Goal: Task Accomplishment & Management: Use online tool/utility

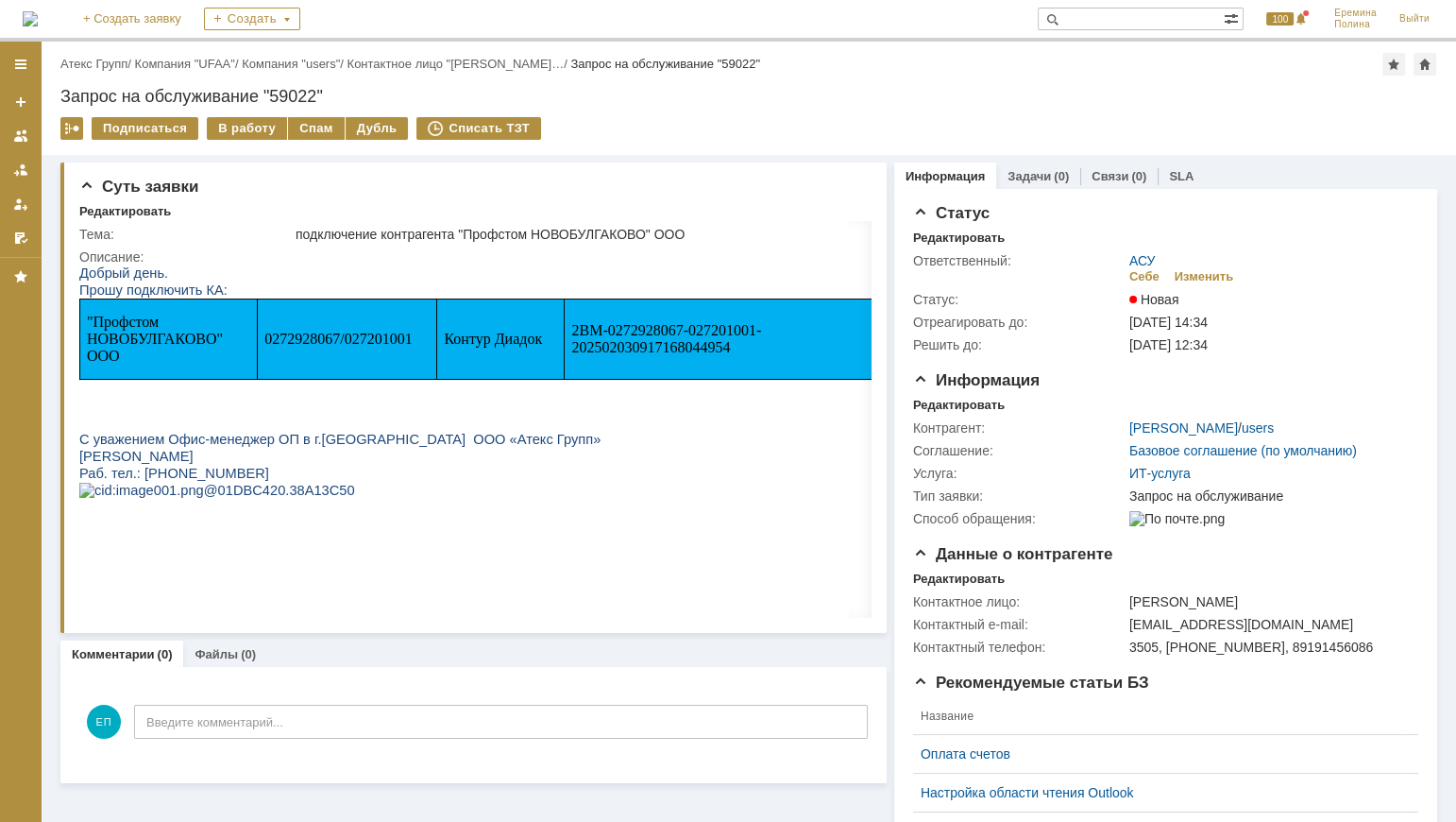
click at [305, 346] on span "0272928067/027201001" at bounding box center [339, 339] width 147 height 16
copy span "0272928067"
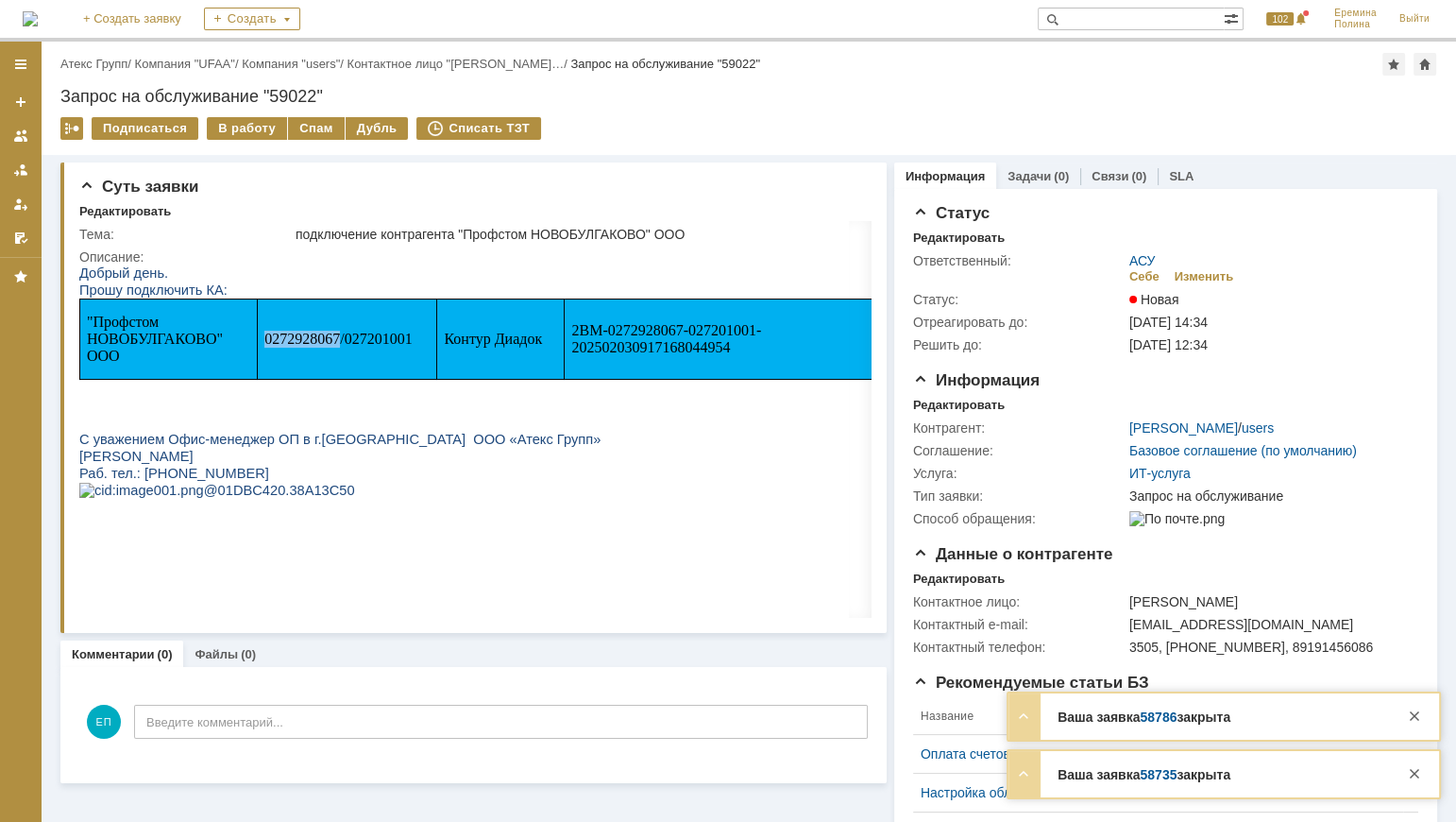
copy span "0272928067"
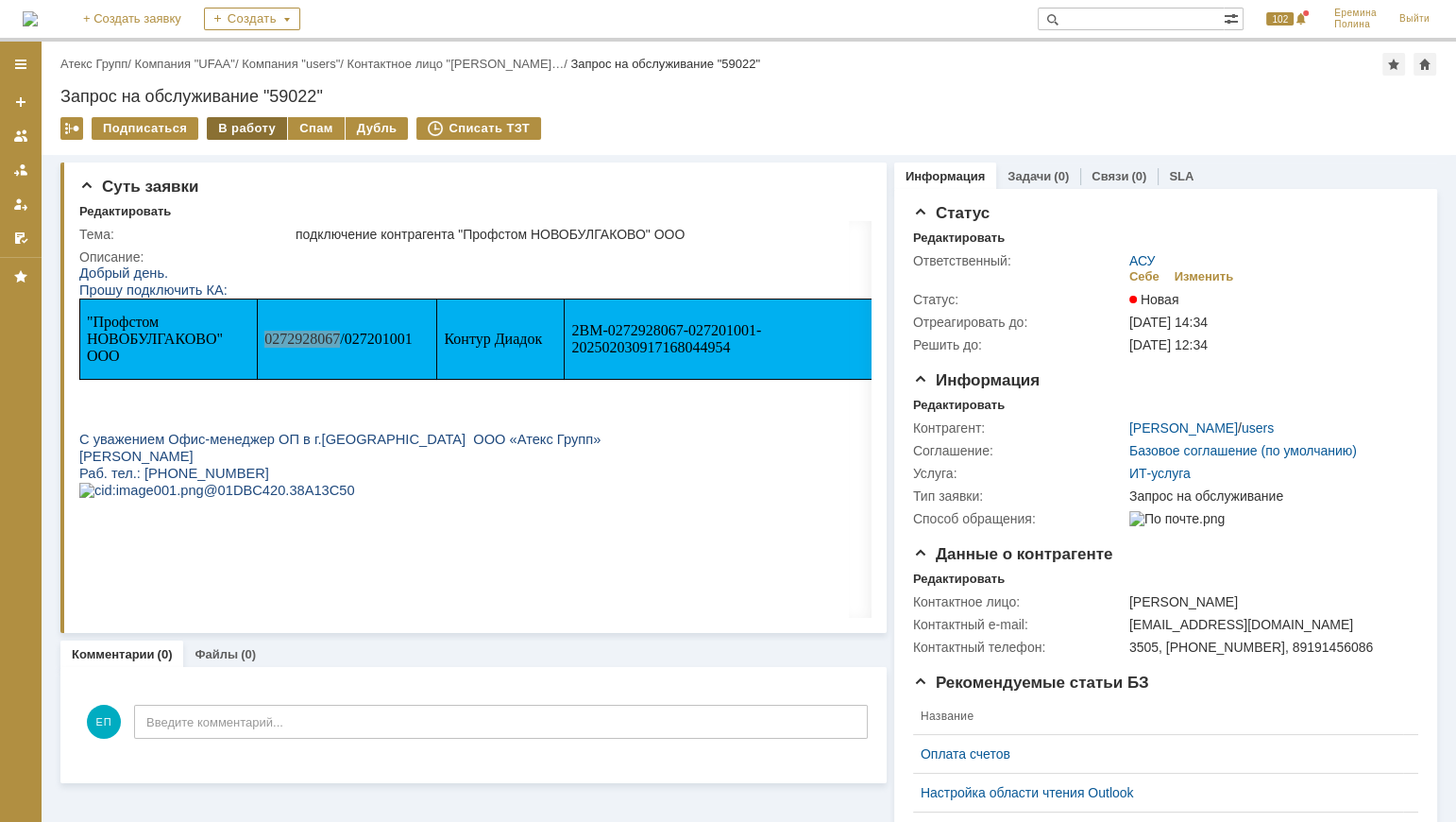
click at [243, 123] on div "В работу" at bounding box center [246, 128] width 81 height 22
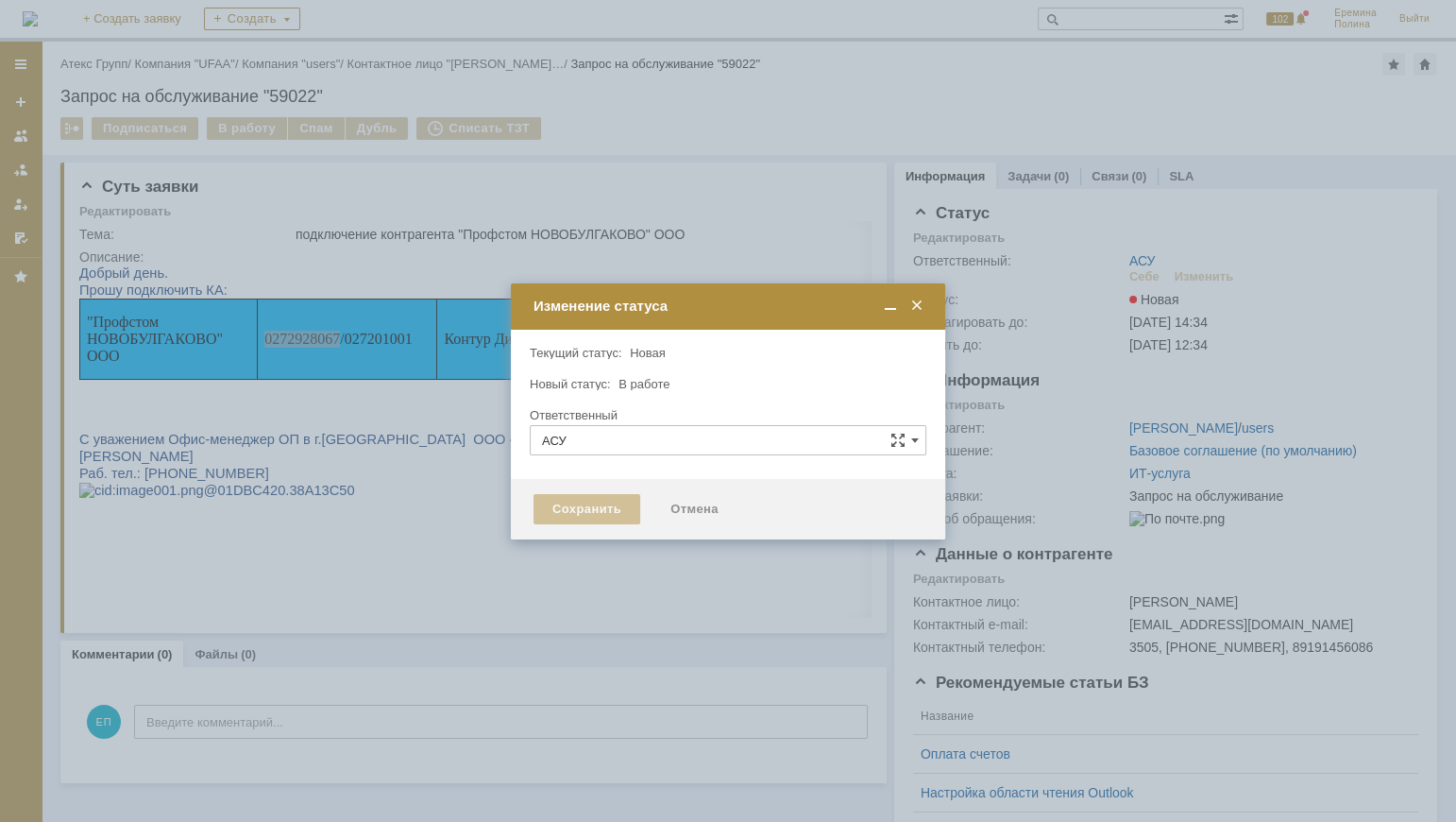
type input "[PERSON_NAME]"
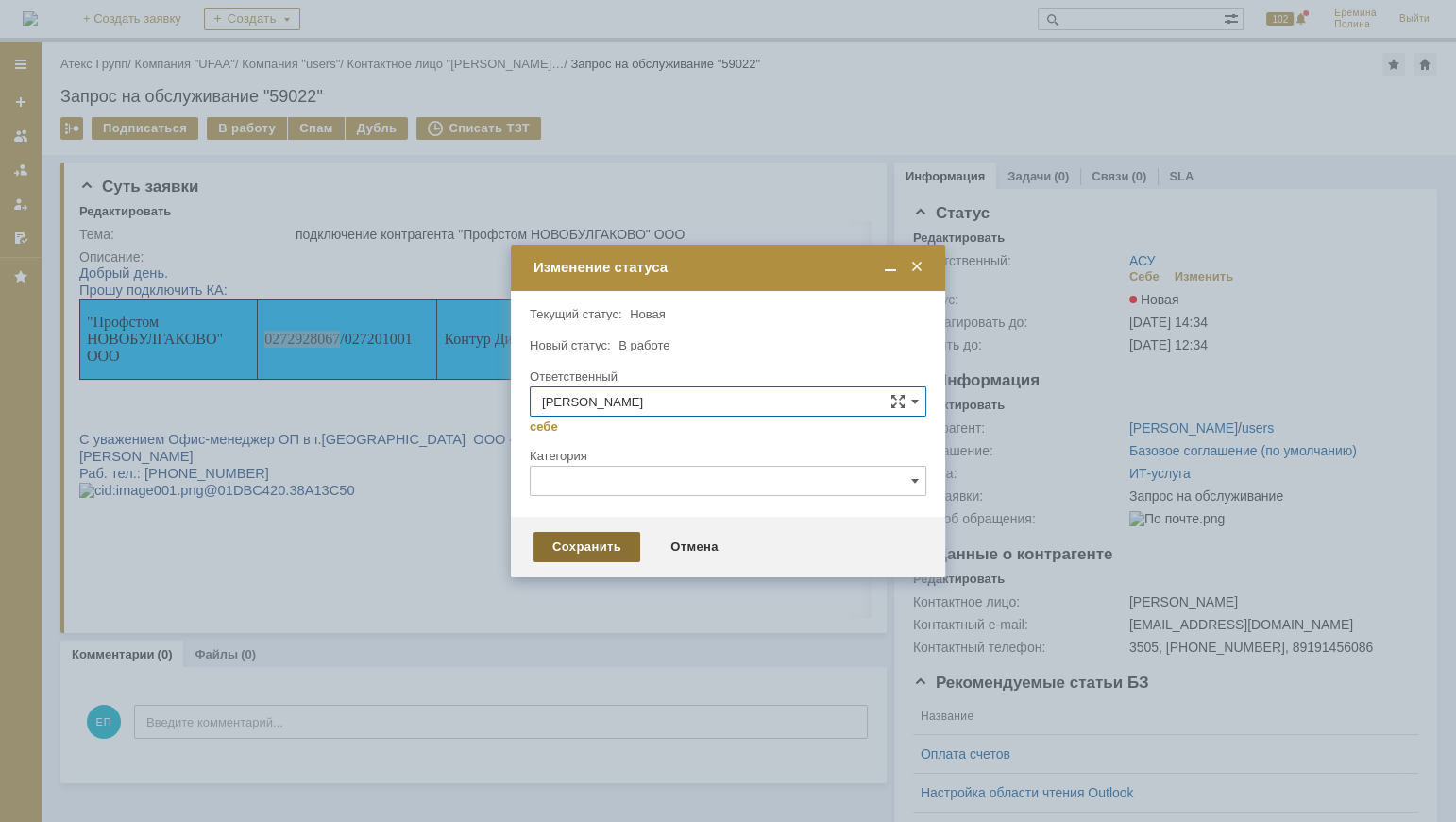
click at [560, 543] on div "Сохранить" at bounding box center [587, 546] width 107 height 30
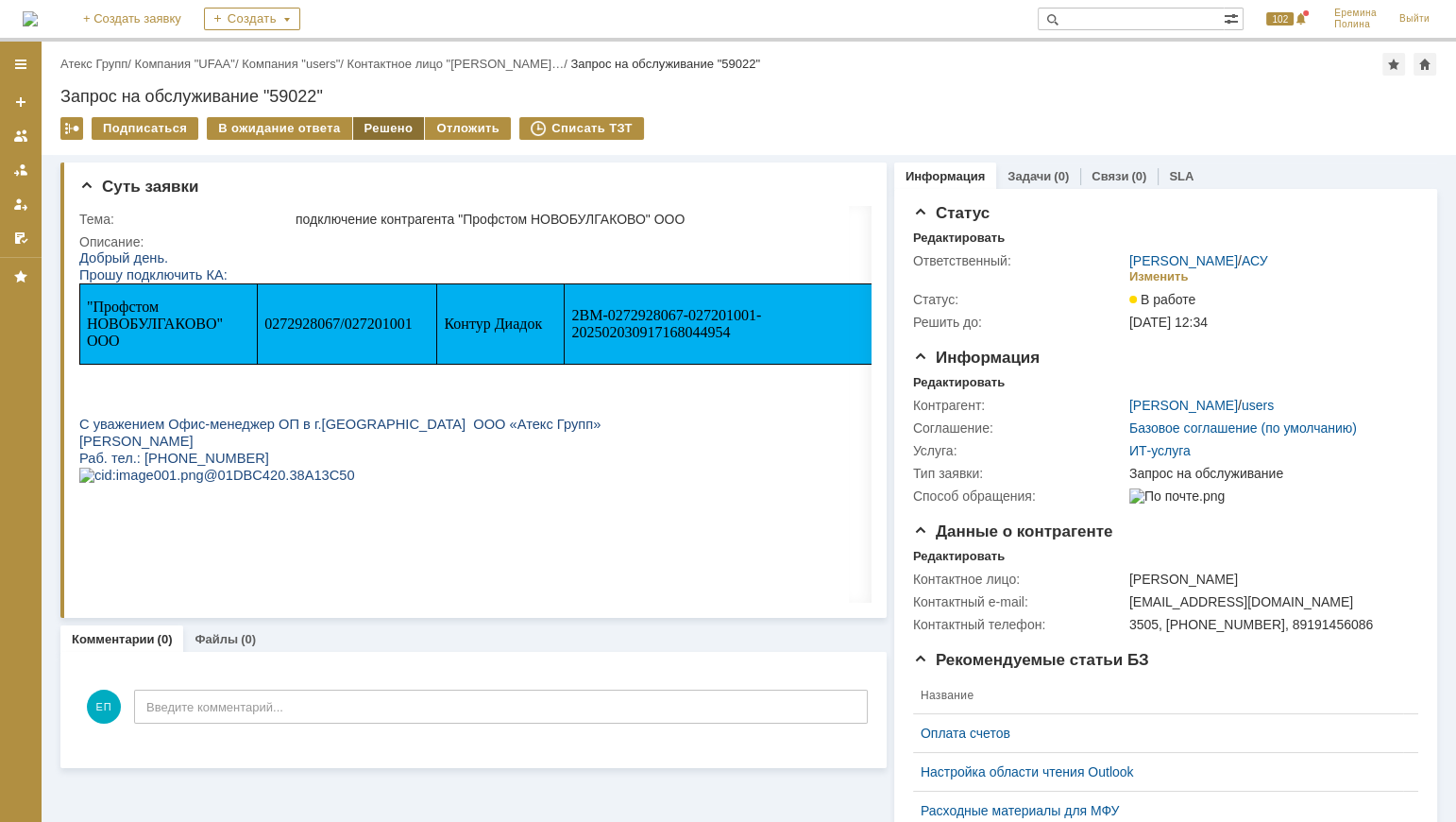
click at [374, 128] on div "Решено" at bounding box center [389, 128] width 72 height 22
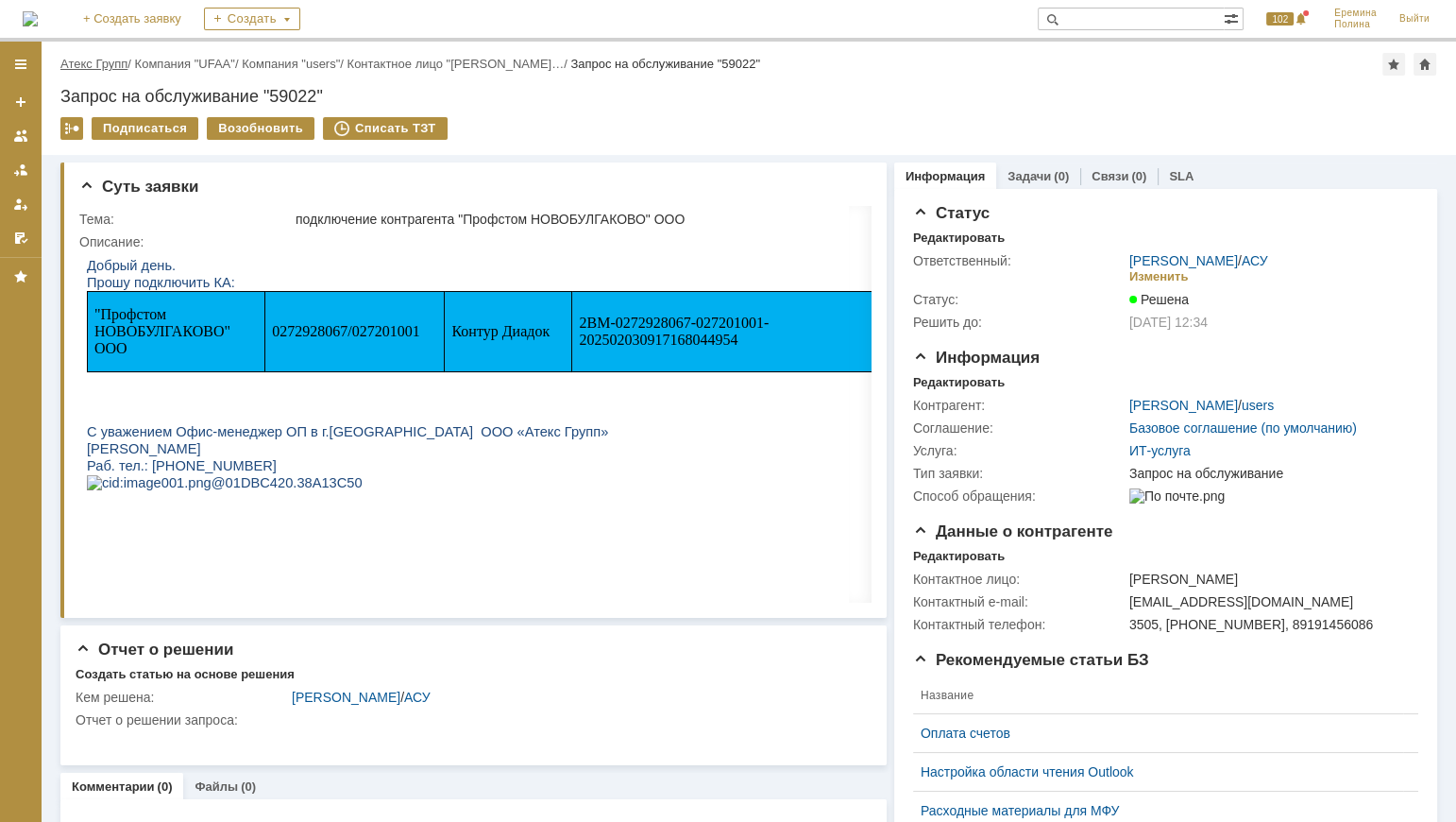
click at [119, 60] on link "Атекс Групп" at bounding box center [93, 63] width 67 height 15
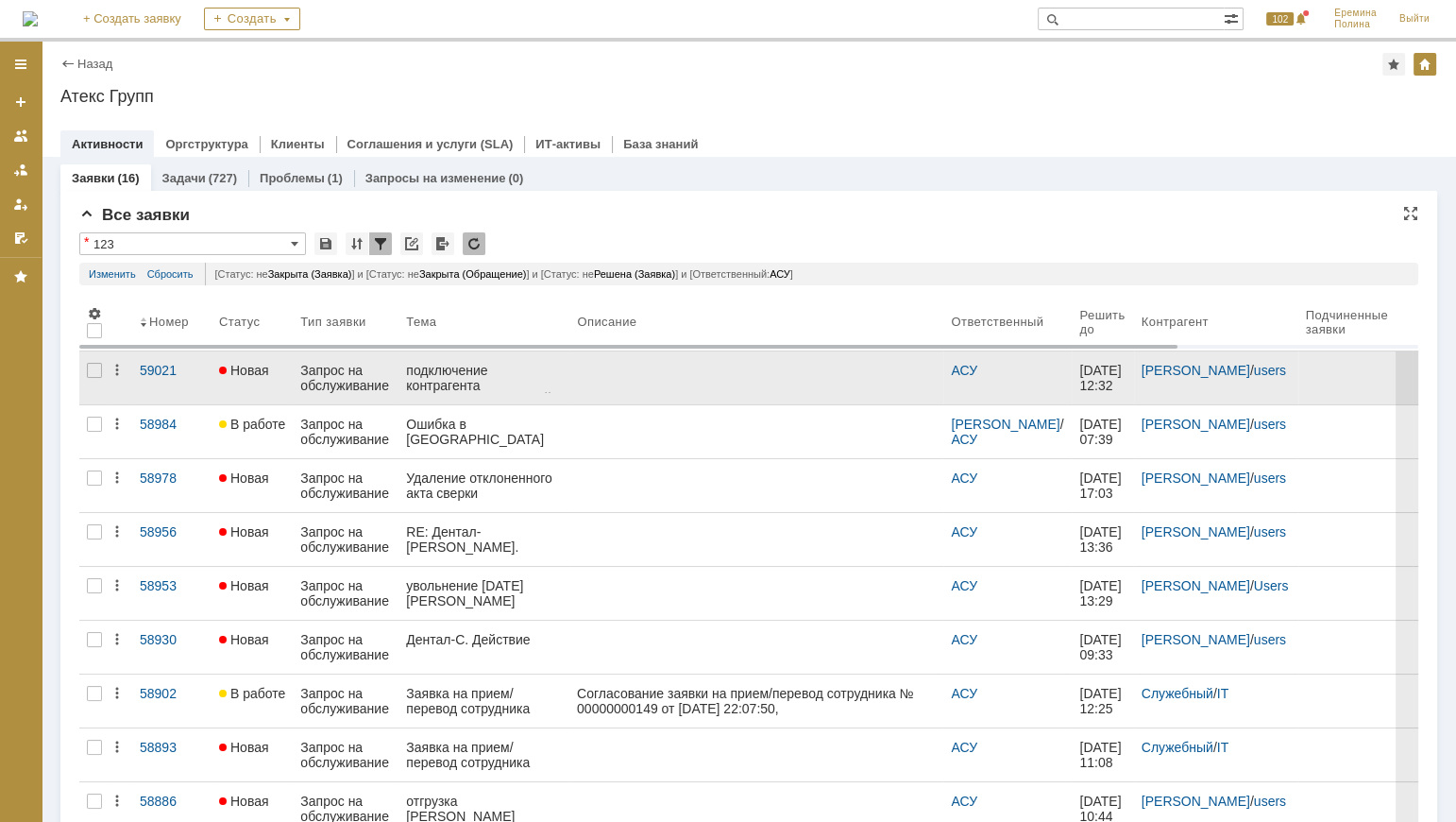
click at [457, 383] on div "подключение контрагента "МАММОЛОГИЧЕСКИЙ ЦЕНТР" ООО ЦМП" at bounding box center [484, 378] width 156 height 30
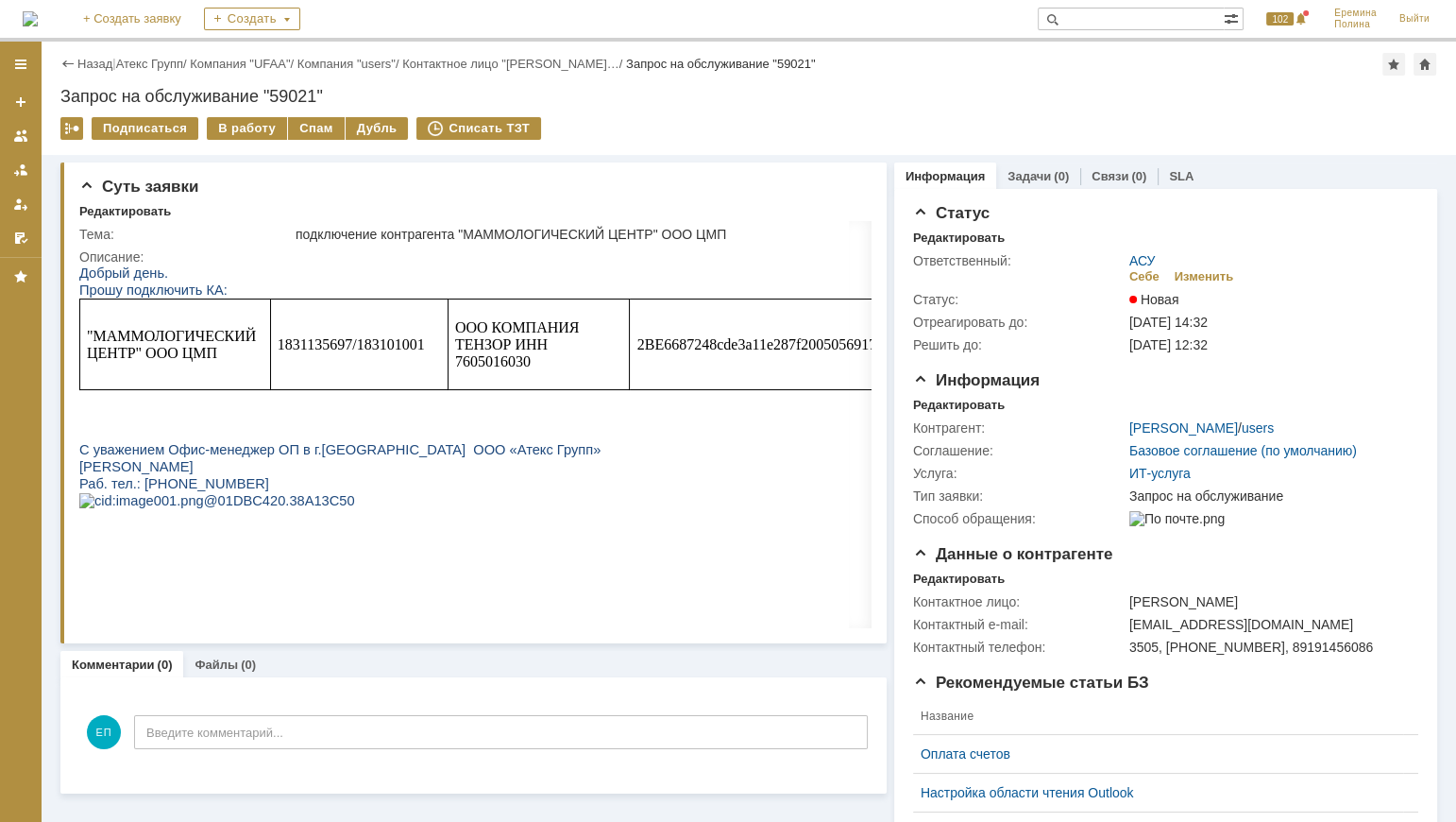
click at [304, 345] on span "1831135697/183101001" at bounding box center [351, 344] width 147 height 16
copy span "1831135697"
drag, startPoint x: 634, startPoint y: 342, endPoint x: 891, endPoint y: 345, distance: 257.0
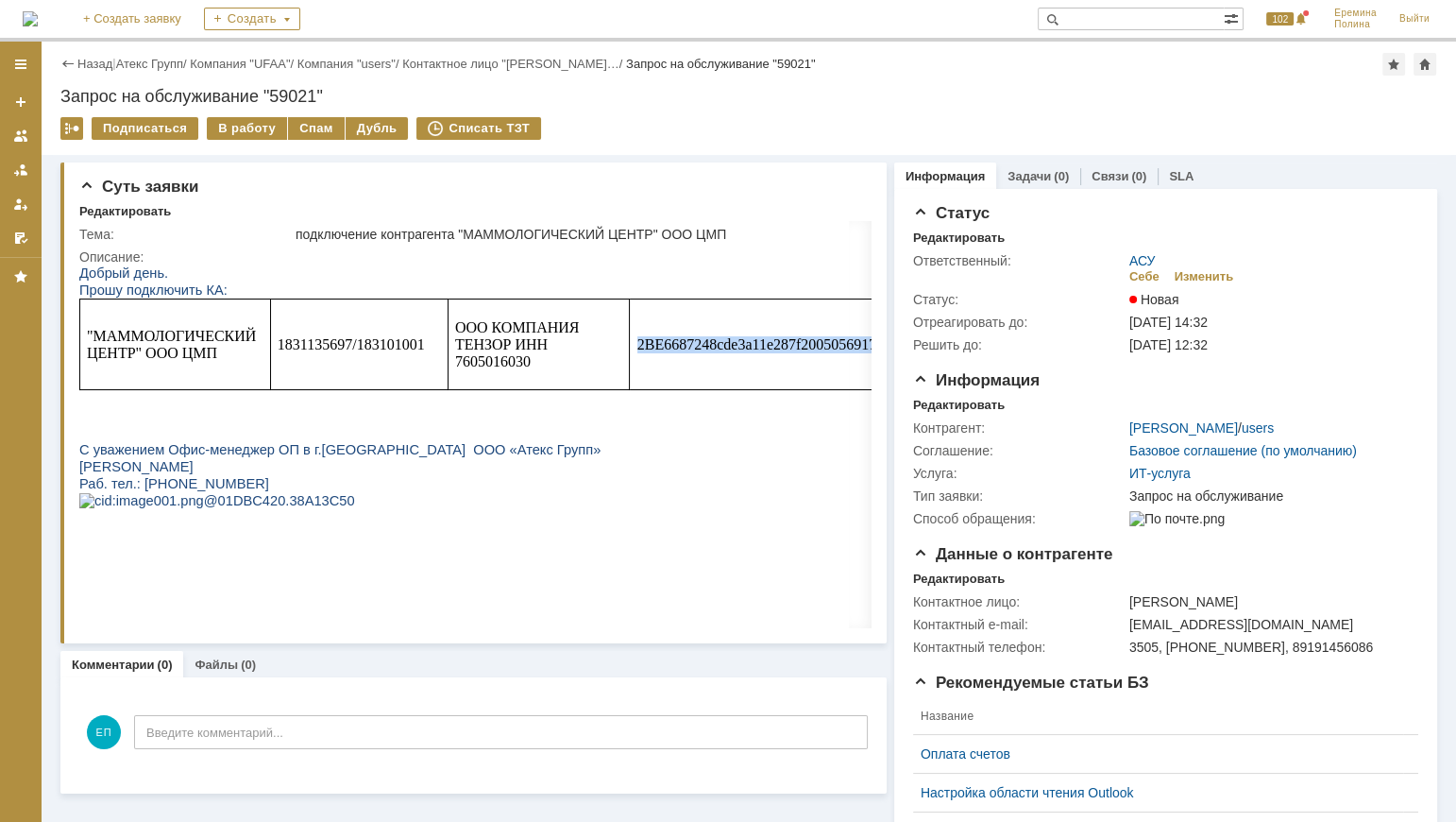
click at [891, 345] on td "2BE6687248cde3a11e287f2005056917125" at bounding box center [777, 345] width 296 height 90
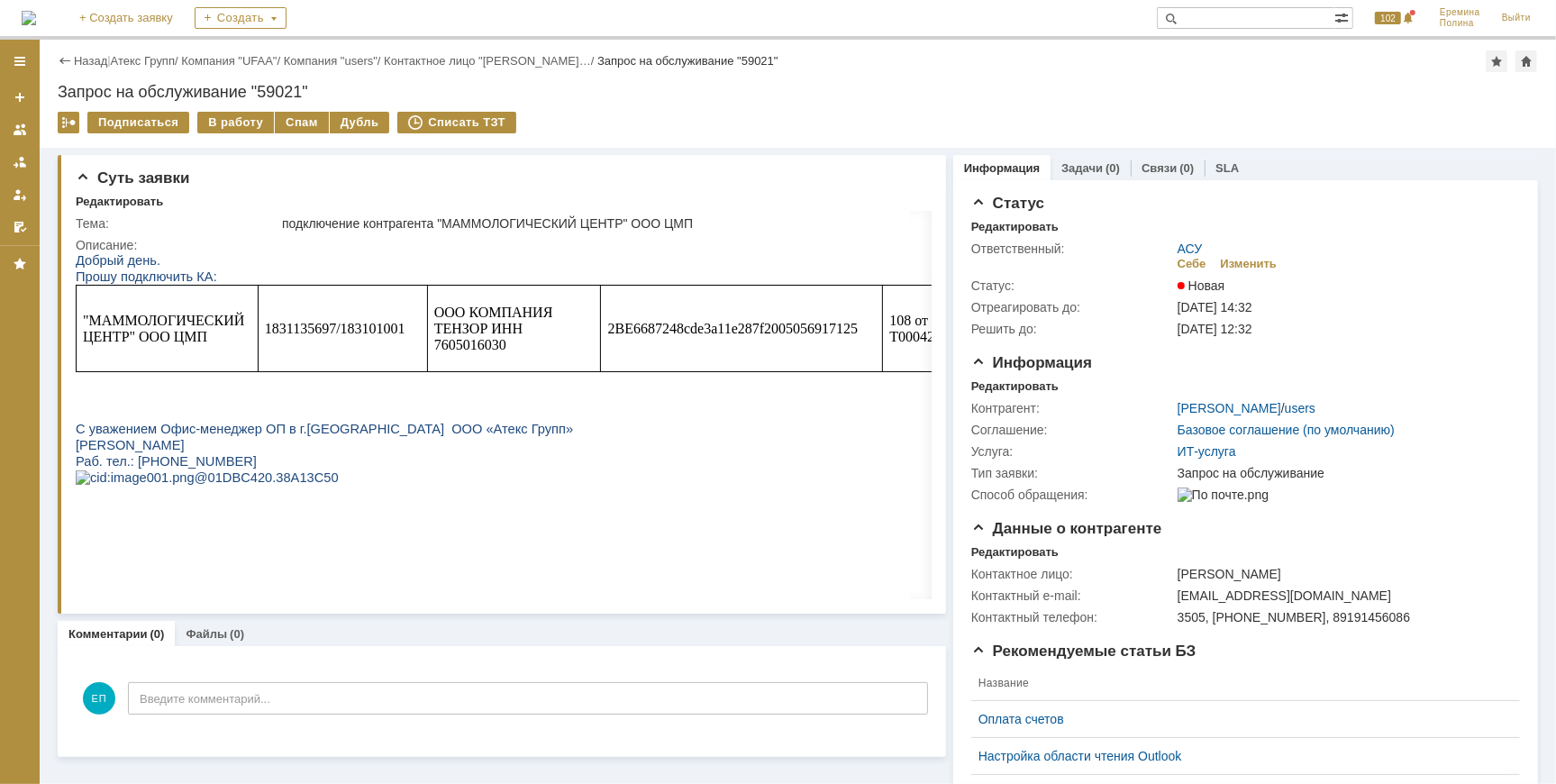
click at [861, 326] on p "2BE6687248cde3a11e287f2005056917125" at bounding box center [741, 329] width 268 height 17
drag, startPoint x: 857, startPoint y: 324, endPoint x: 607, endPoint y: 329, distance: 250.0
click at [607, 329] on p "2BE6687248cde3a11e287f2005056917125" at bounding box center [741, 329] width 268 height 17
copy span "2BE6687248cde3a11e287f2005056917125"
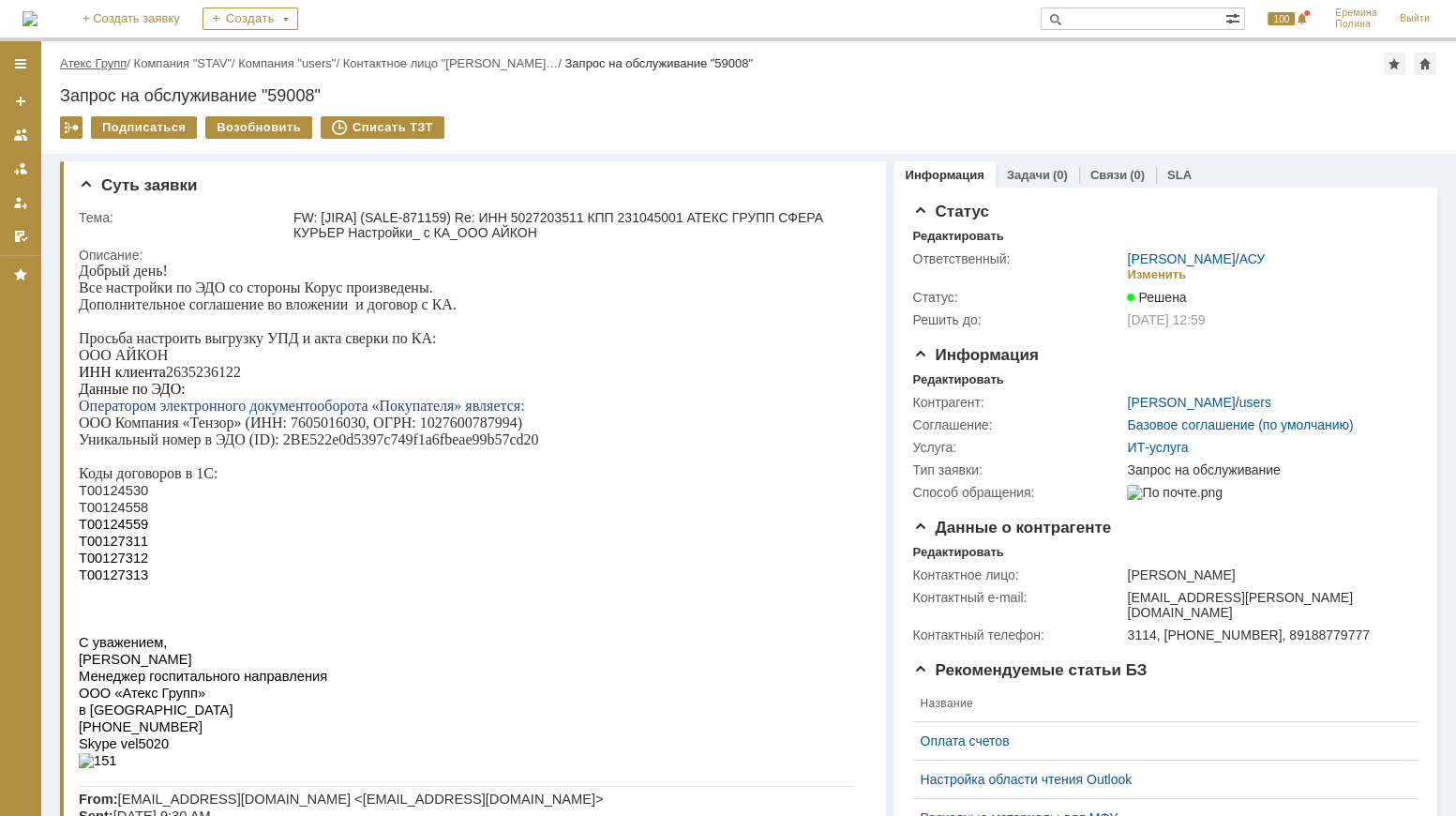
click at [119, 61] on link "Атекс Групп" at bounding box center [92, 63] width 66 height 14
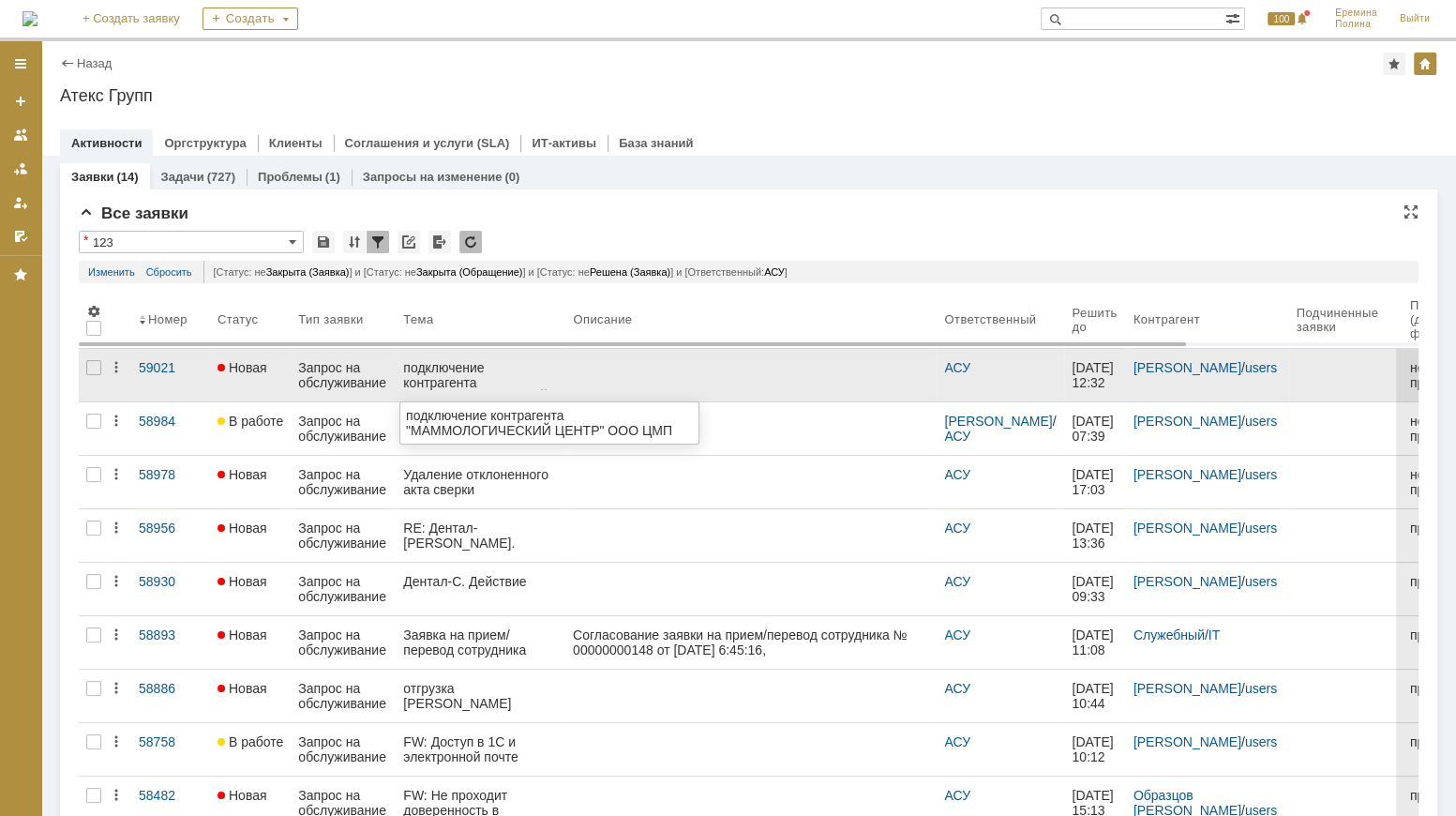
click at [488, 371] on div "подключение контрагента "МАММОЛОГИЧЕСКИЙ ЦЕНТР" ООО ЦМП" at bounding box center [481, 375] width 155 height 30
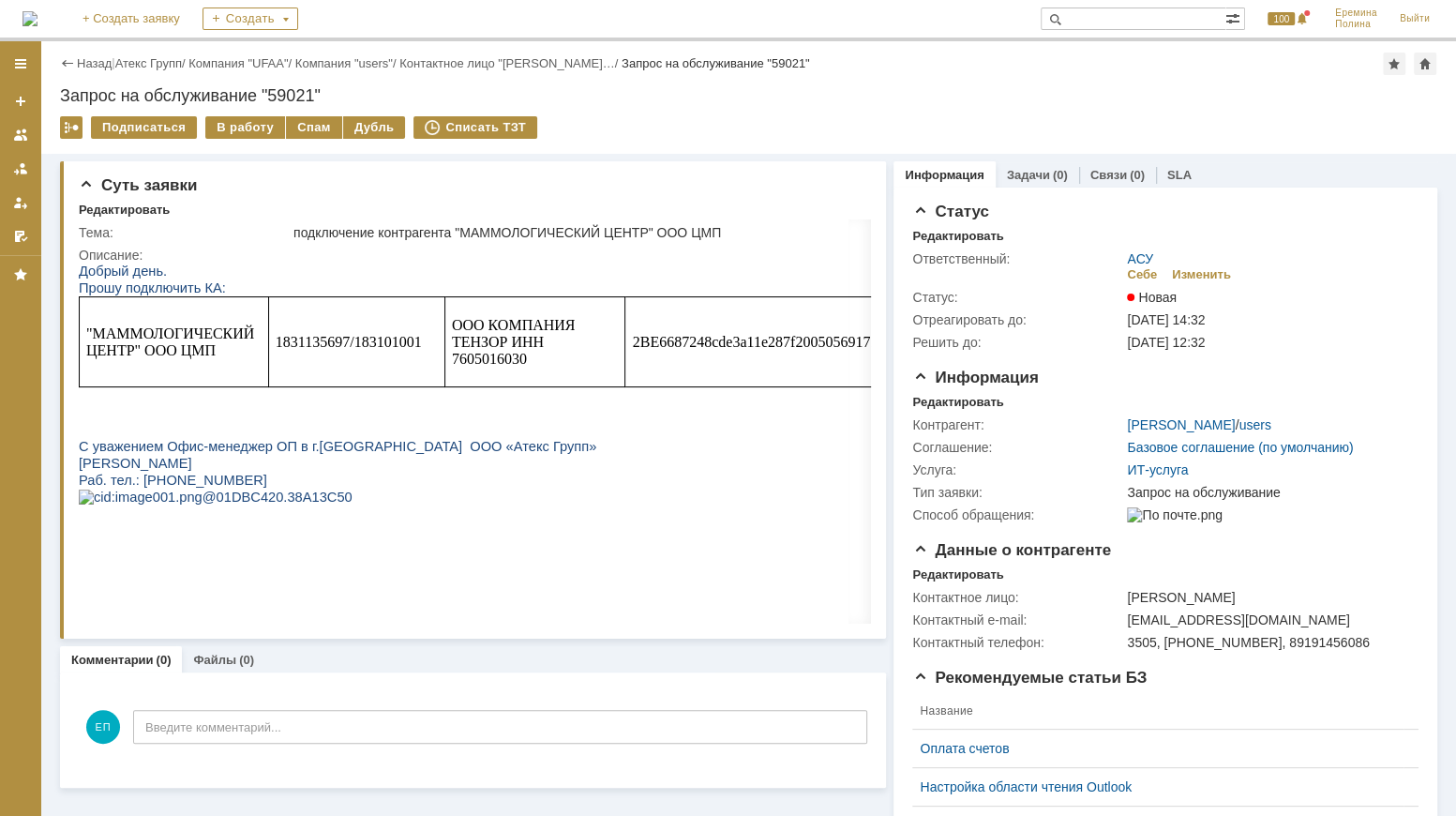
drag, startPoint x: 320, startPoint y: 333, endPoint x: 314, endPoint y: 354, distance: 21.8
click at [319, 333] on td "1831135697/183101001" at bounding box center [355, 342] width 176 height 90
click at [318, 341] on span "1831135697/183101001" at bounding box center [349, 341] width 146 height 16
copy span "1831135697"
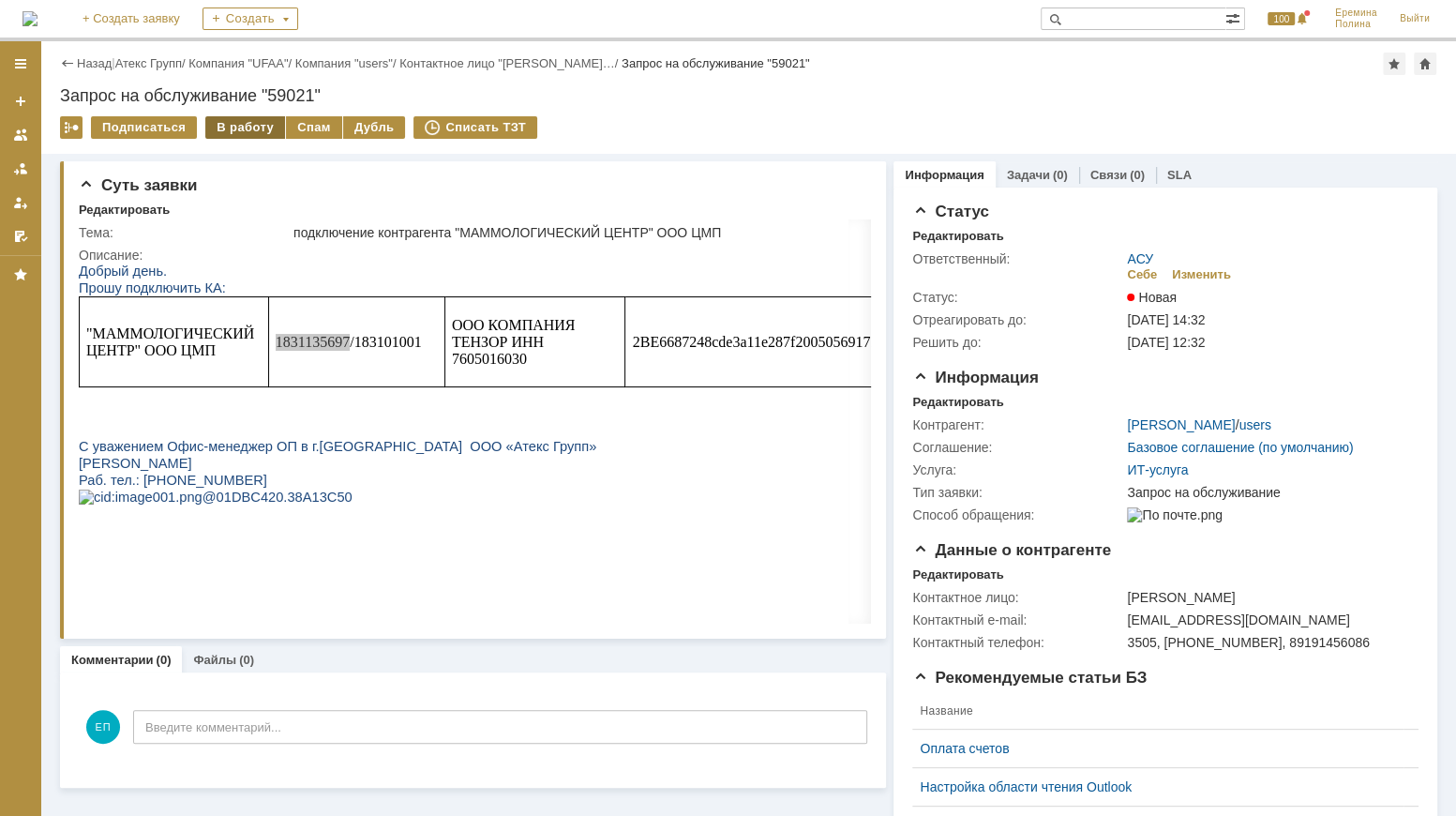
click at [253, 121] on div "В работу" at bounding box center [245, 127] width 80 height 22
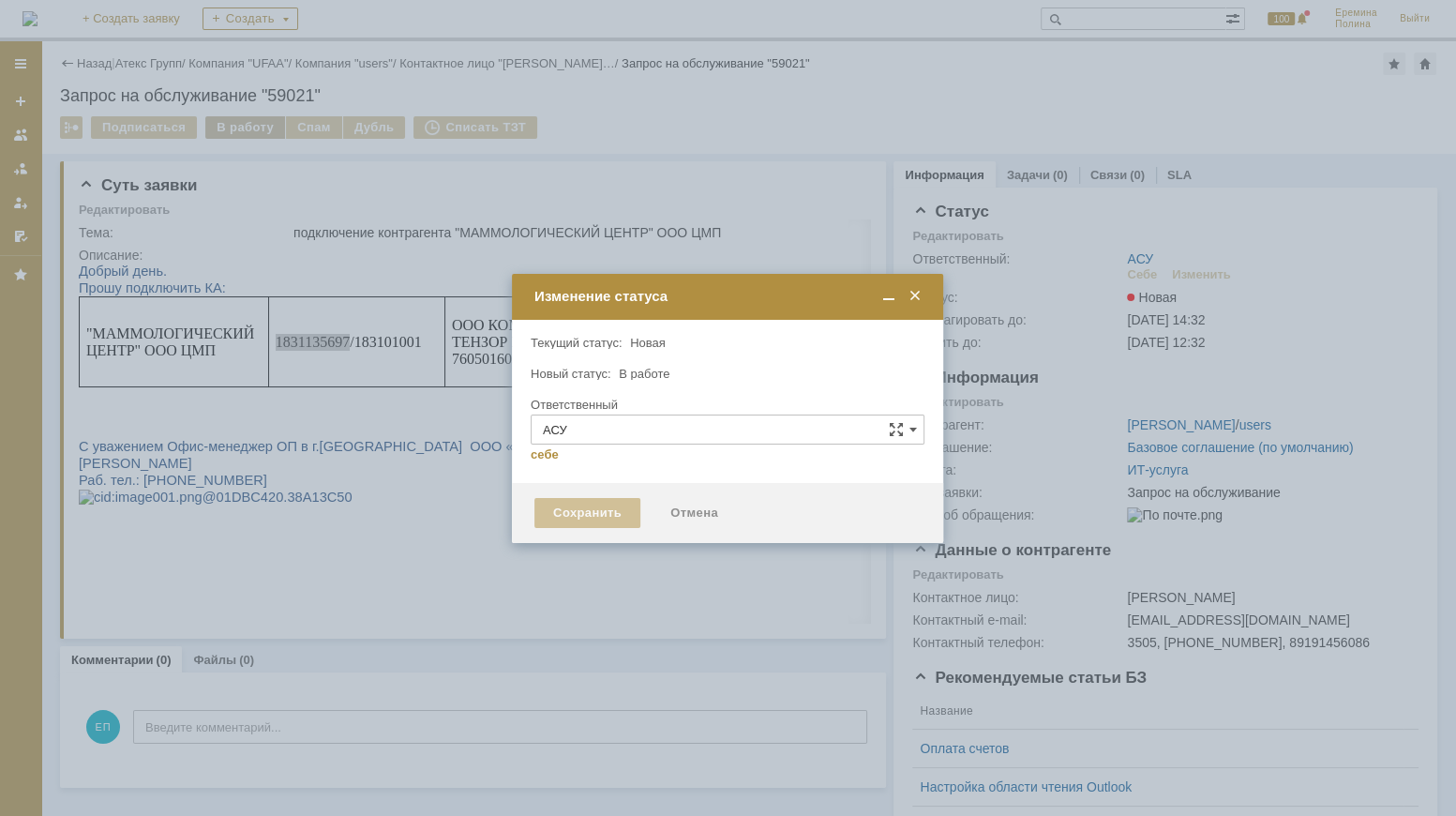
type input "[PERSON_NAME]"
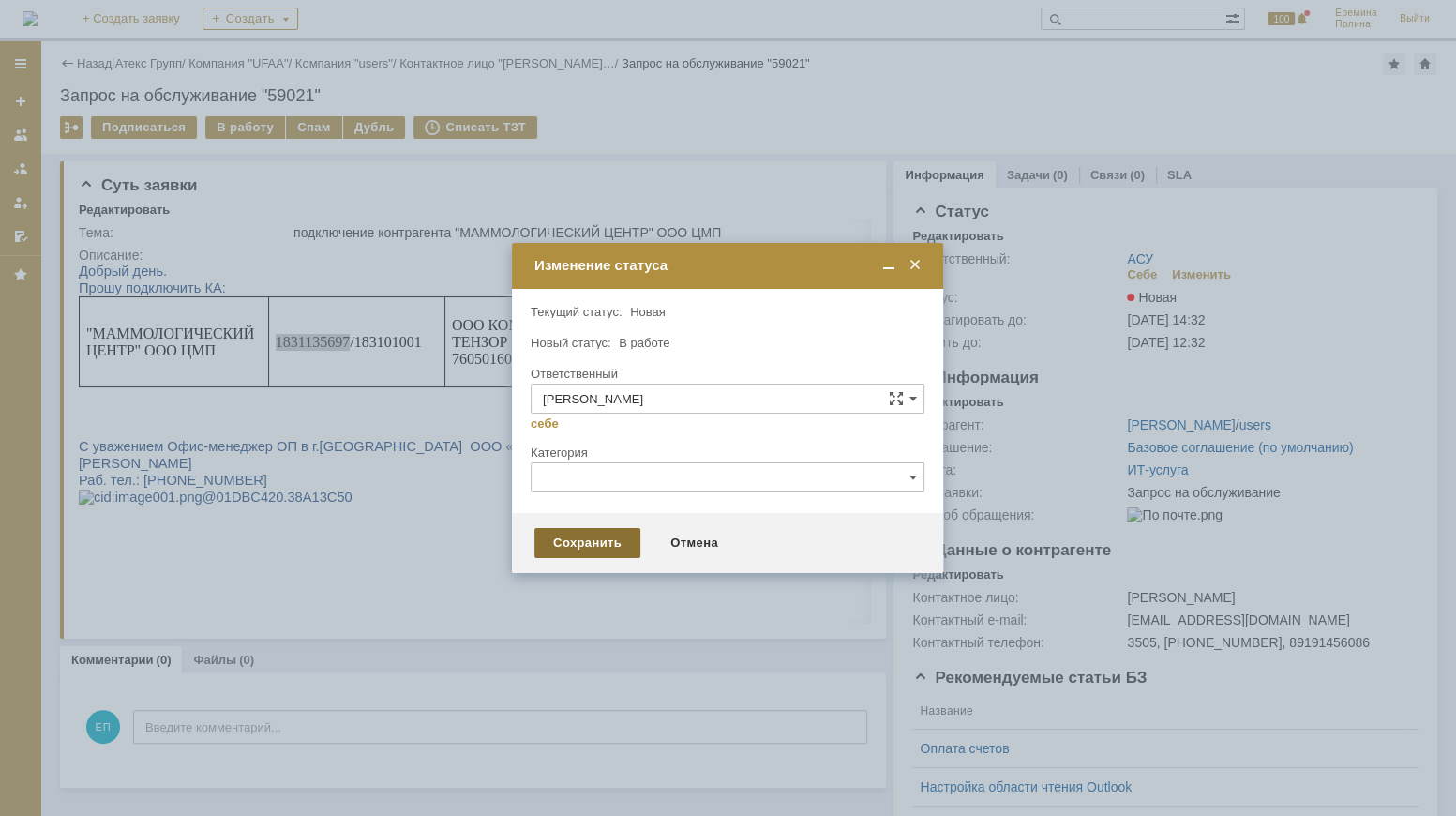
click at [630, 532] on div "Сохранить" at bounding box center [587, 542] width 106 height 30
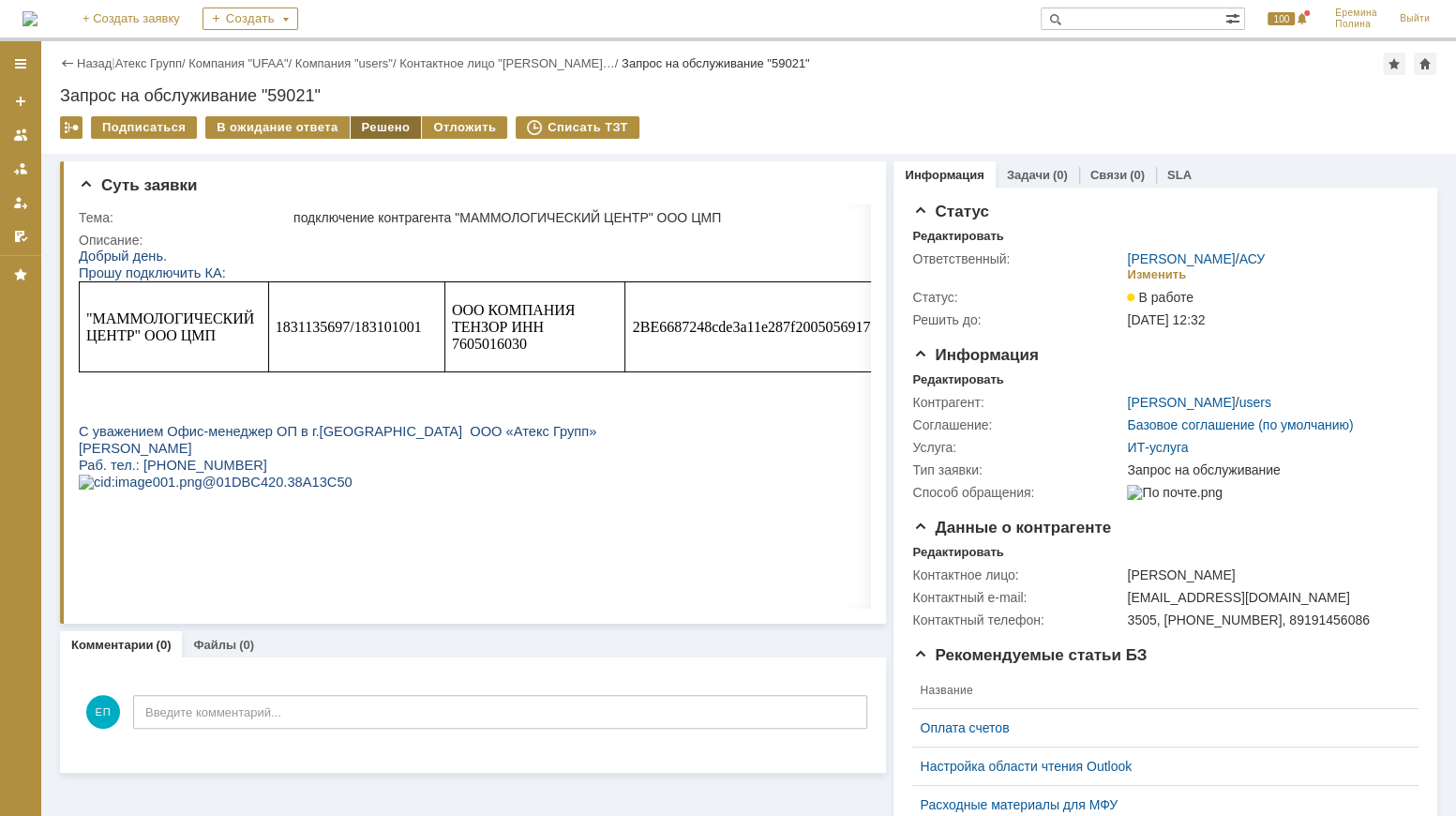
click at [371, 129] on div "Решено" at bounding box center [386, 127] width 71 height 22
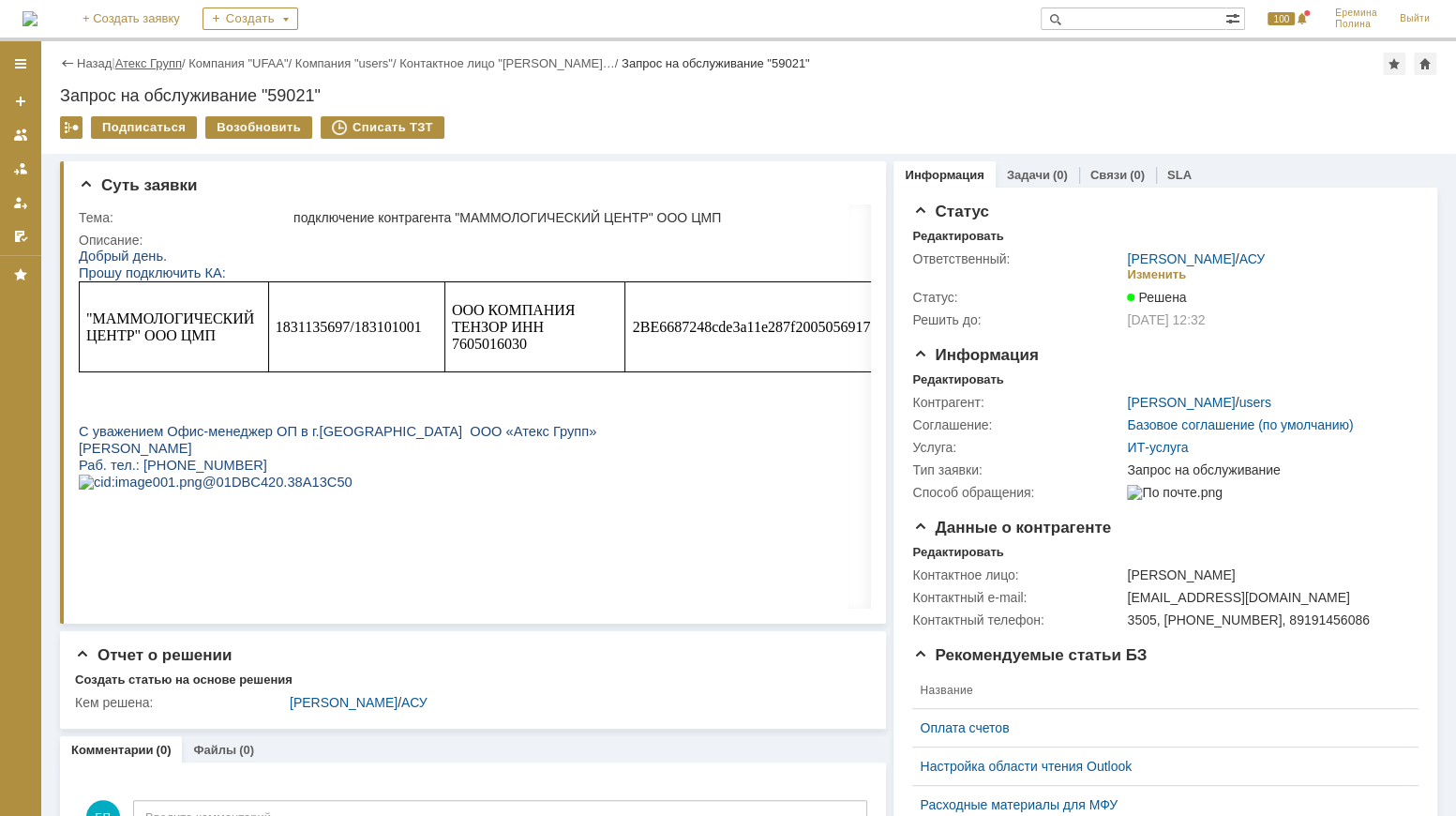
click at [172, 67] on link "Атекс Групп" at bounding box center [148, 63] width 66 height 14
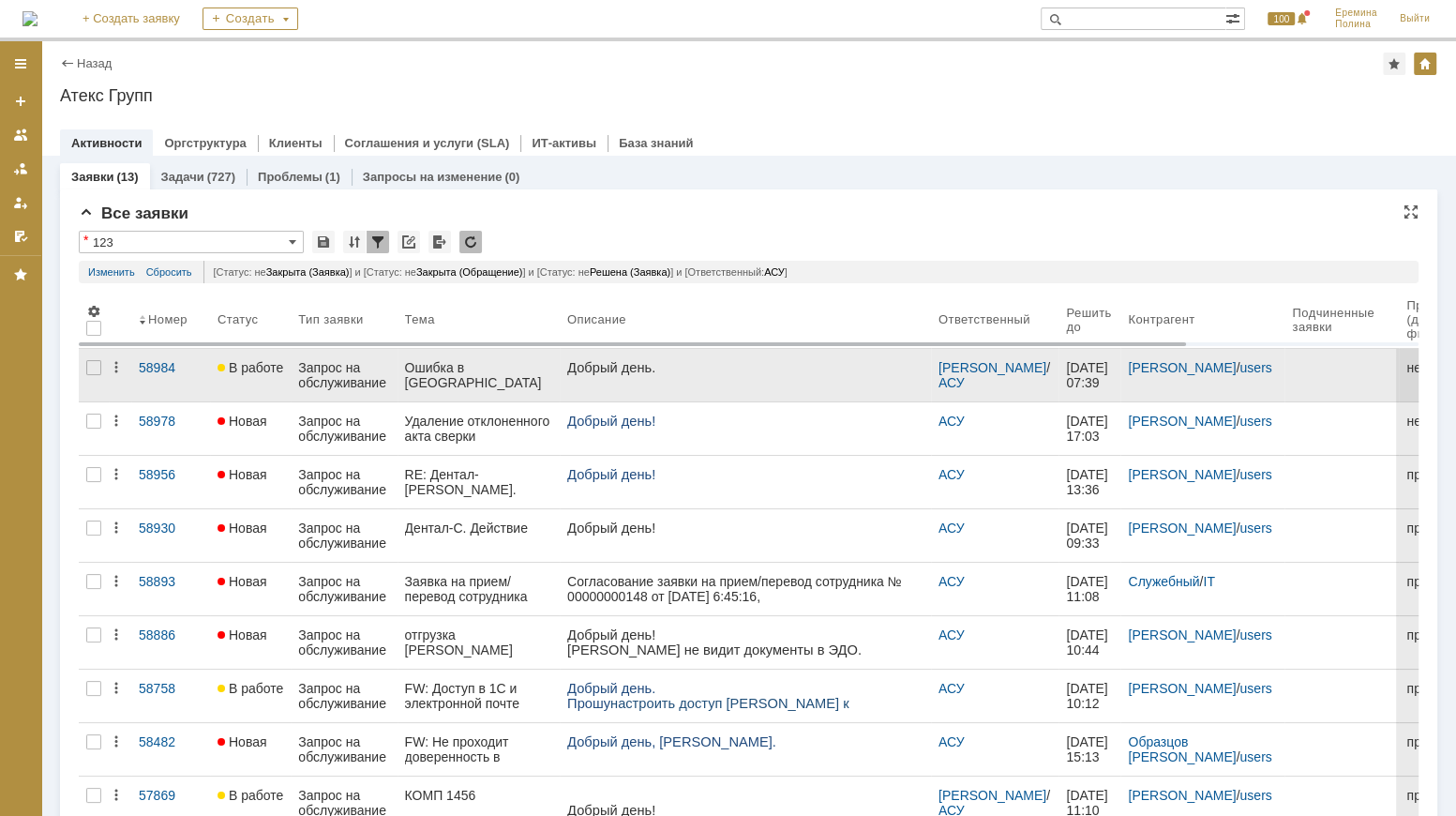
click at [328, 373] on div "Запрос на обслуживание" at bounding box center [344, 375] width 91 height 30
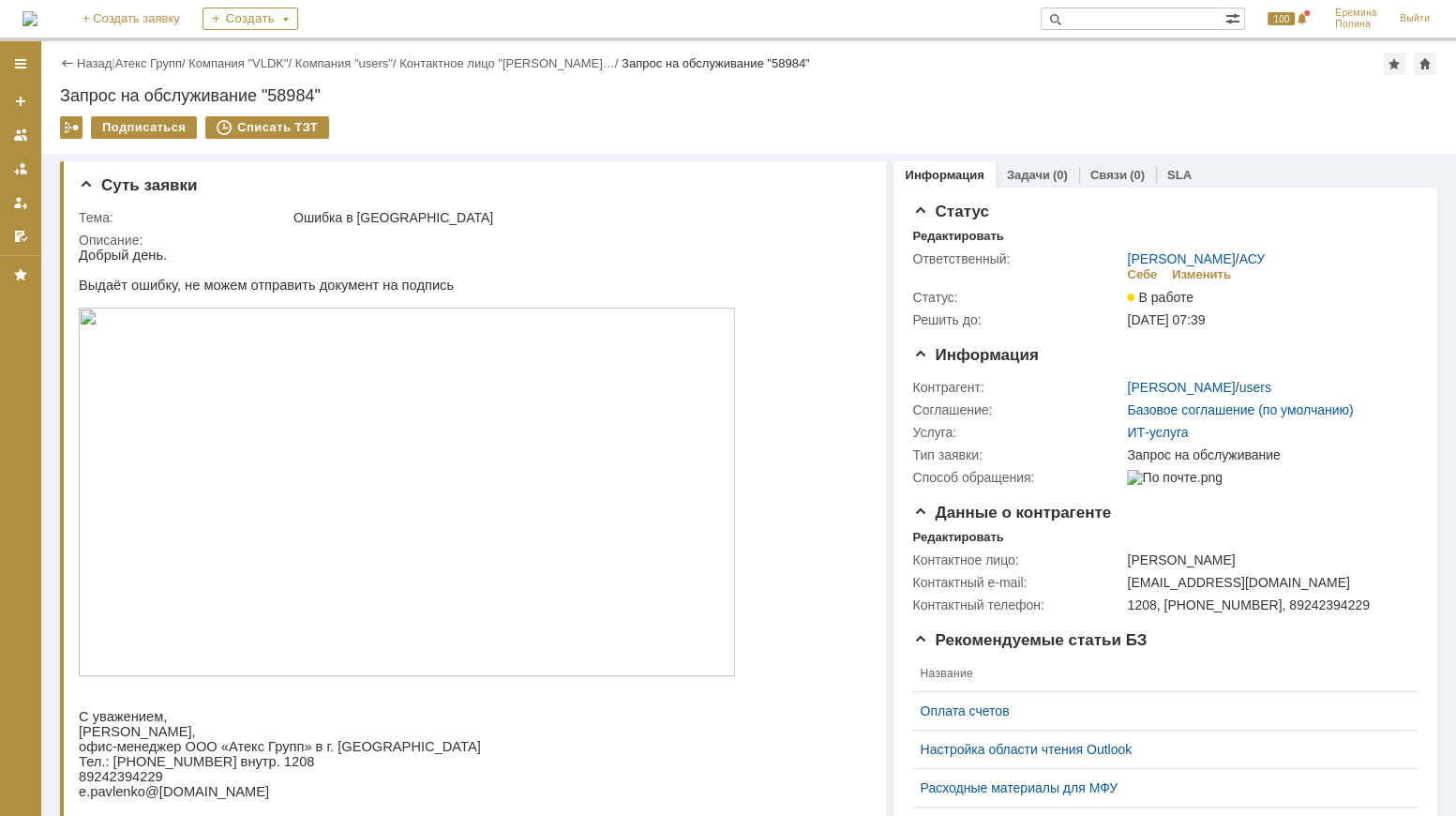
click at [433, 379] on img at bounding box center [406, 491] width 656 height 369
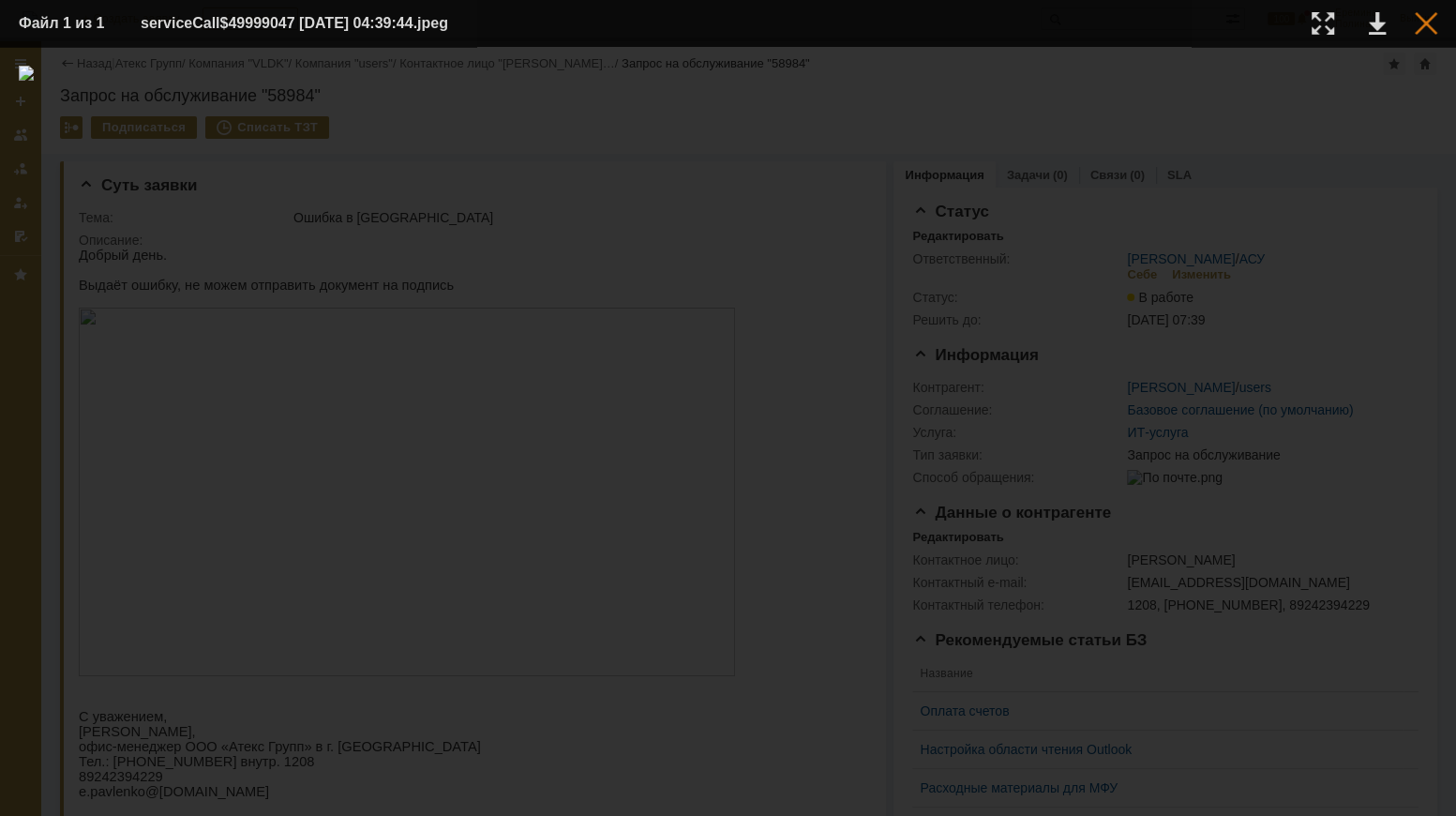
click at [1430, 22] on div at bounding box center [1425, 23] width 22 height 22
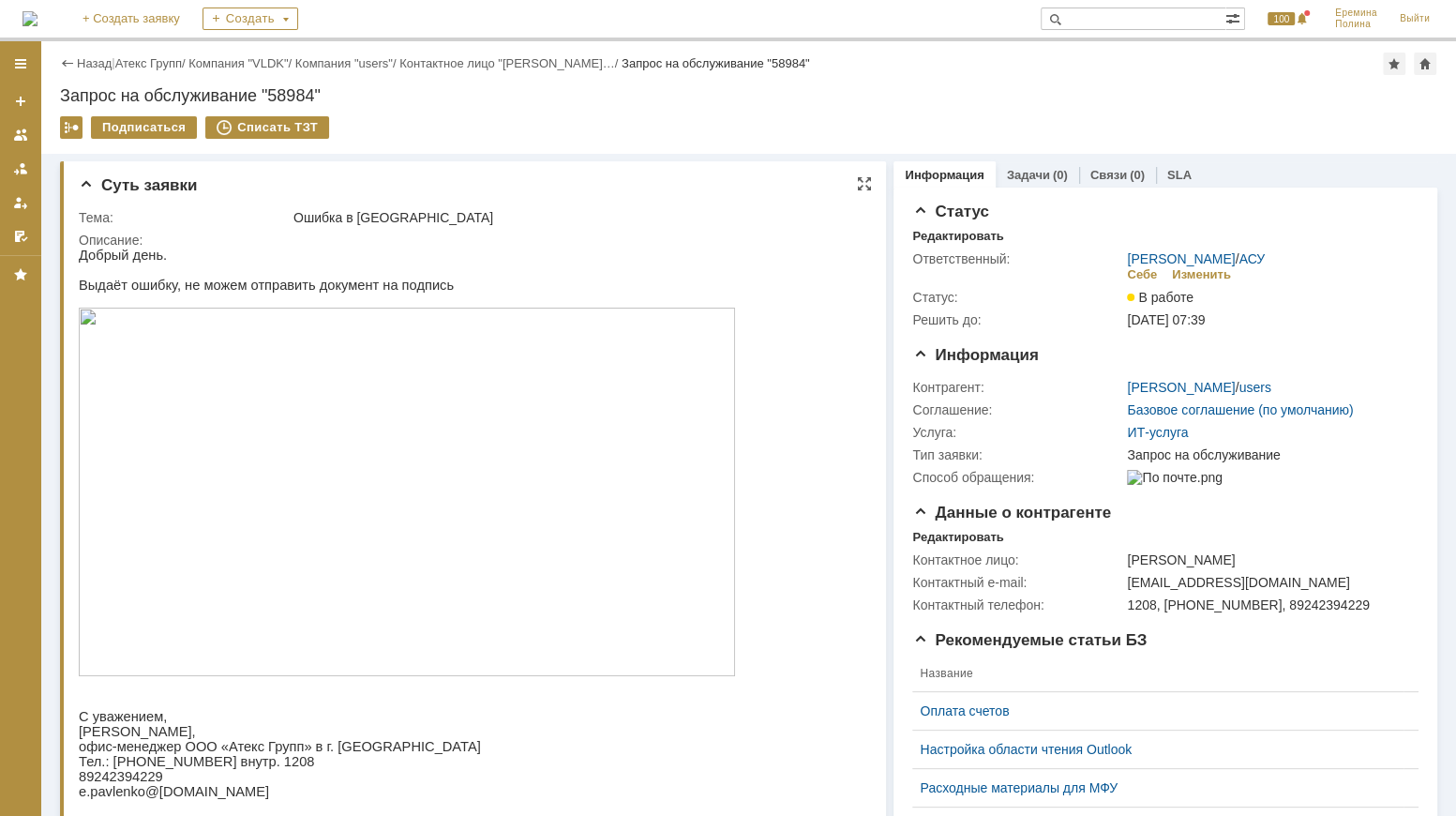
click at [383, 419] on img at bounding box center [406, 491] width 656 height 369
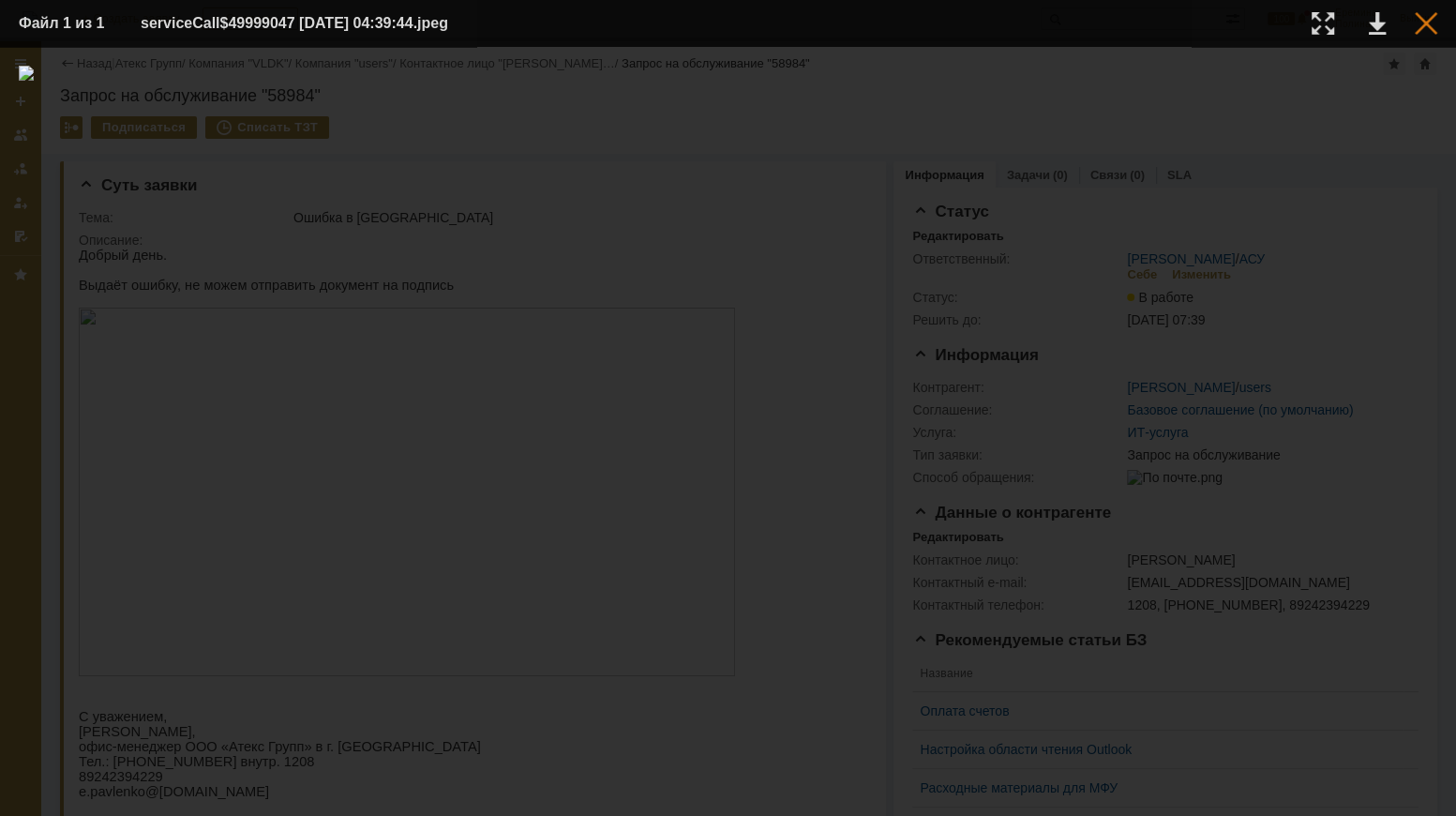
click at [1428, 23] on div at bounding box center [1425, 23] width 22 height 22
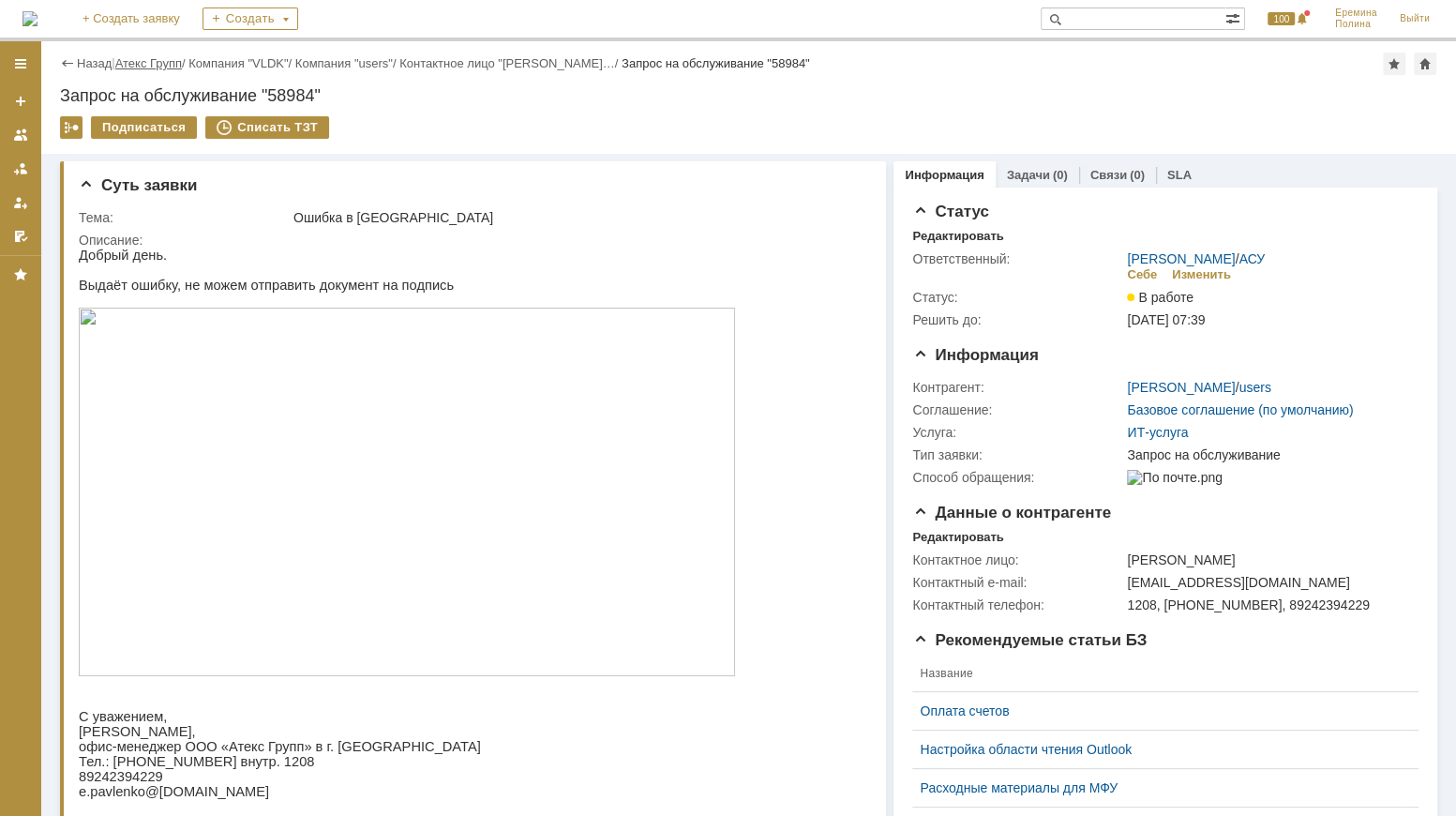
click at [150, 62] on link "Атекс Групп" at bounding box center [148, 63] width 66 height 14
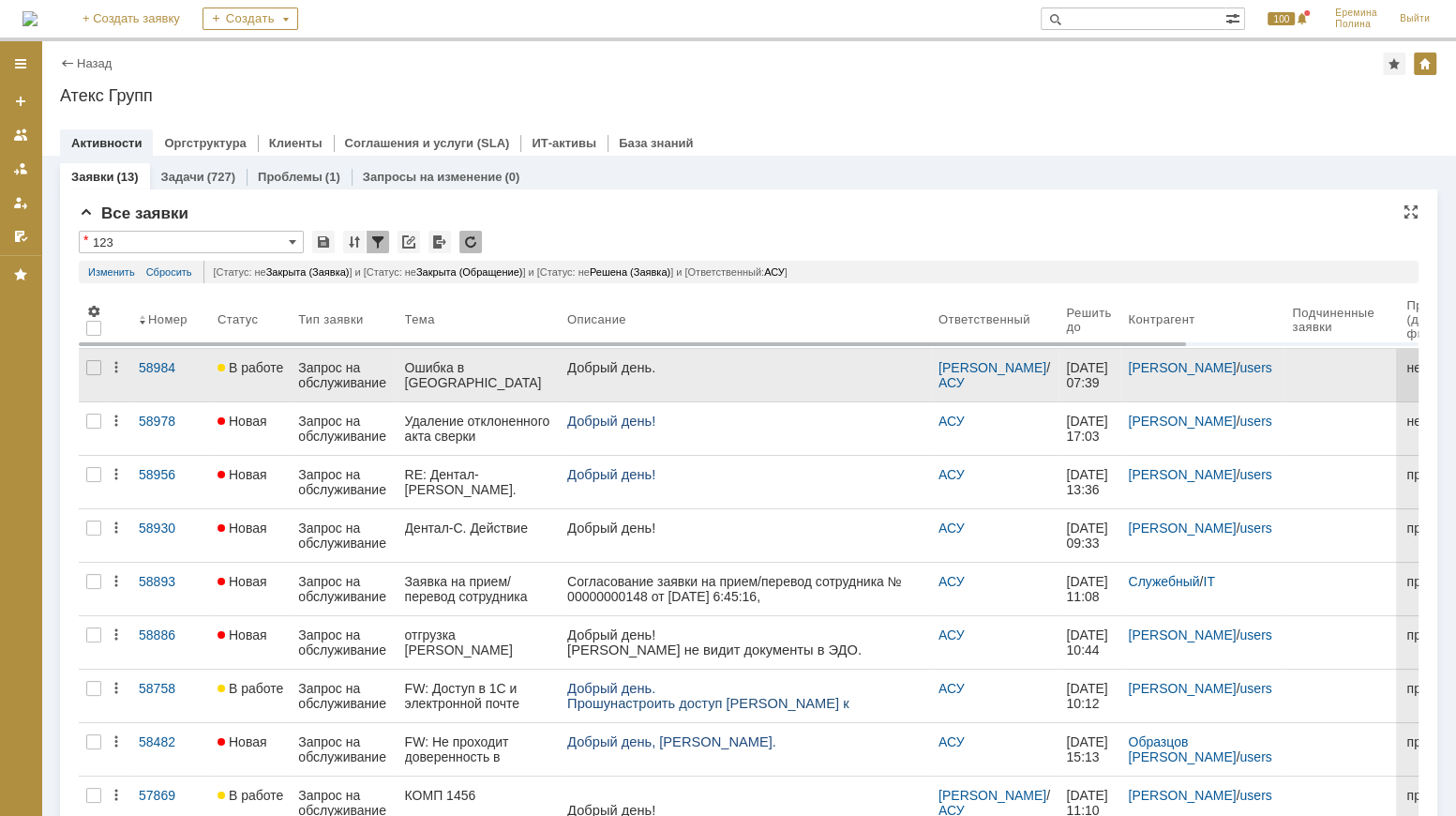
click at [376, 368] on div "Запрос на обслуживание" at bounding box center [344, 375] width 91 height 30
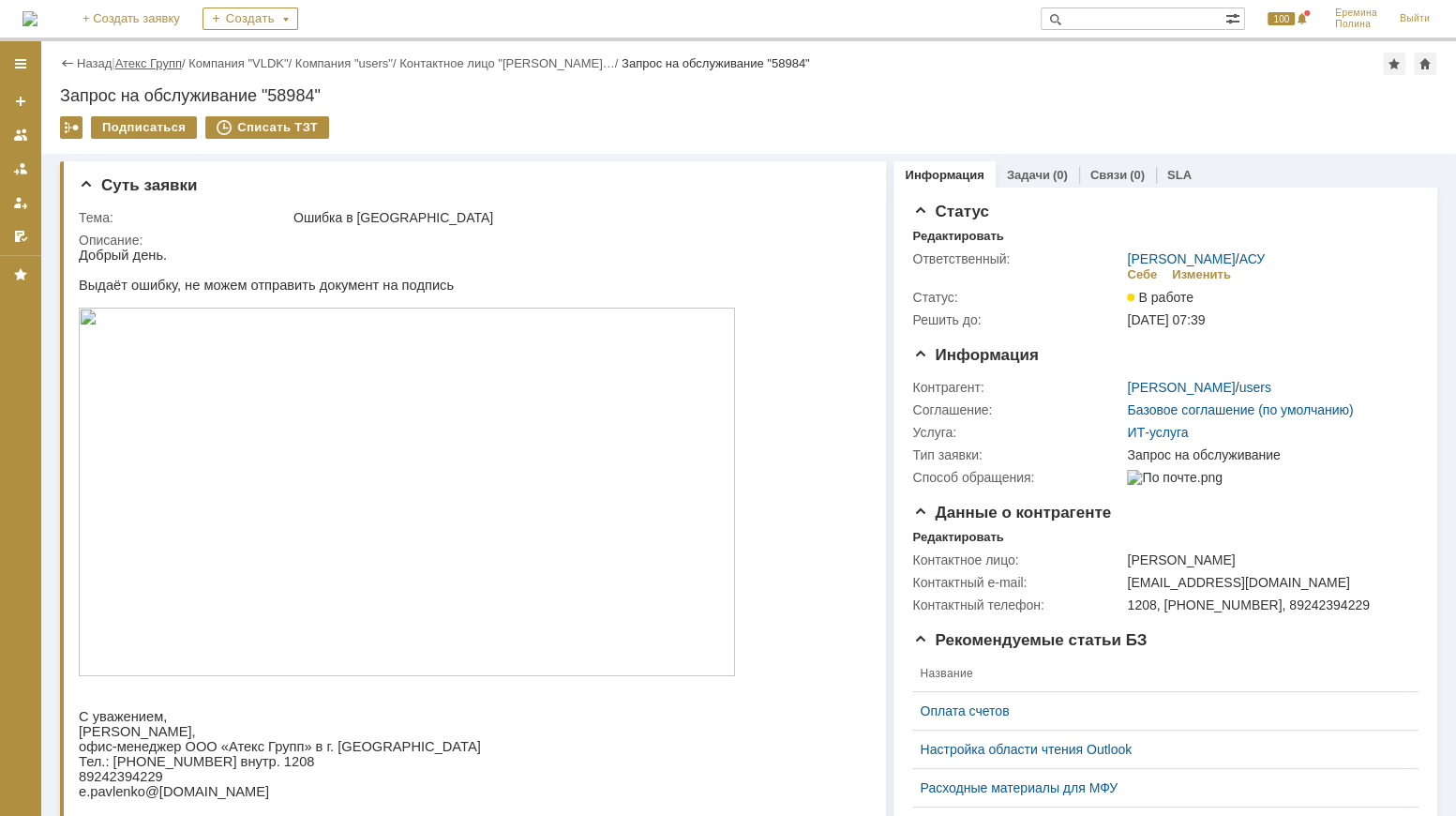
click at [160, 61] on link "Атекс Групп" at bounding box center [148, 63] width 66 height 14
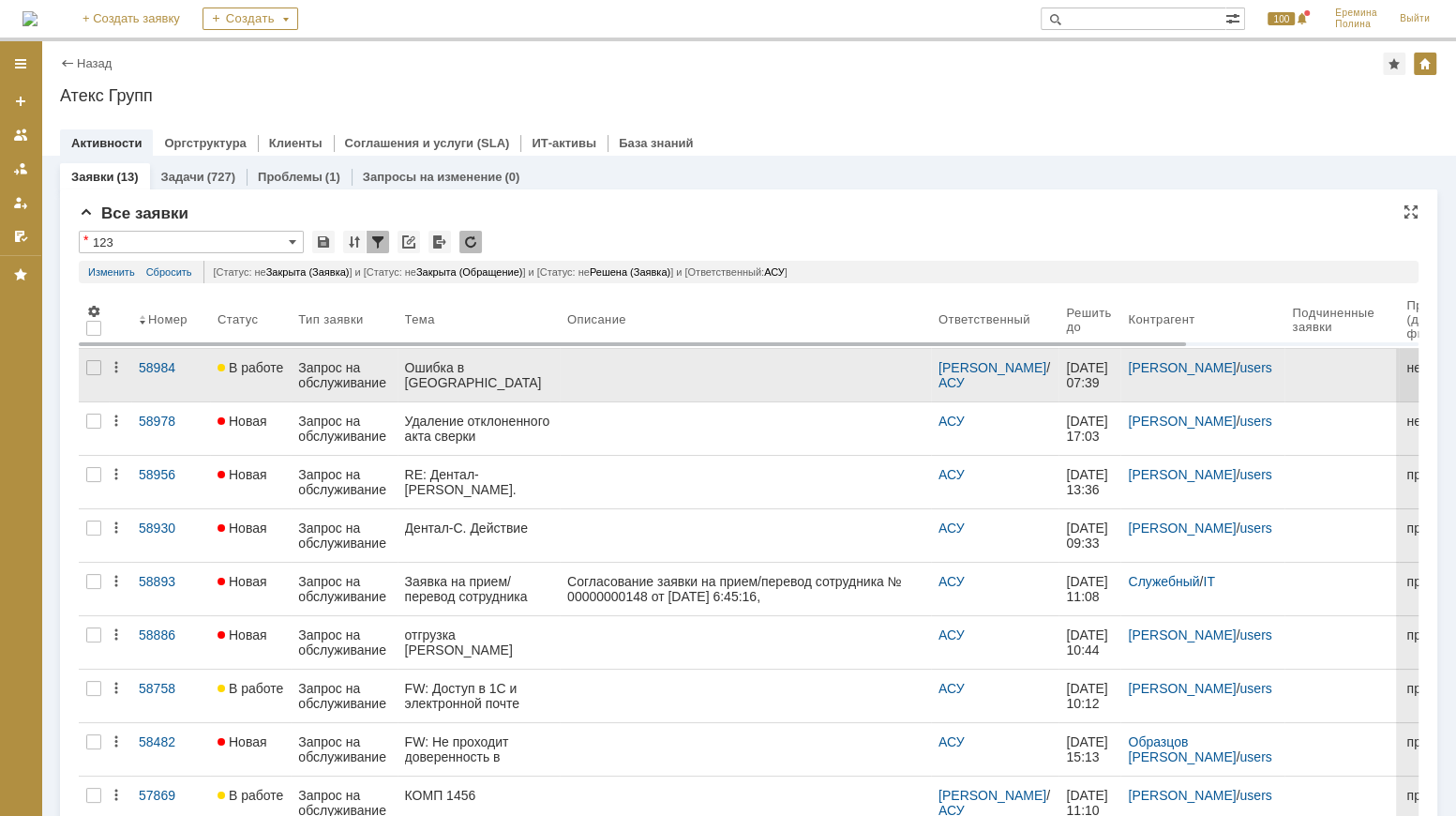
click at [521, 379] on link "Ошибка в [GEOGRAPHIC_DATA]" at bounding box center [479, 375] width 162 height 53
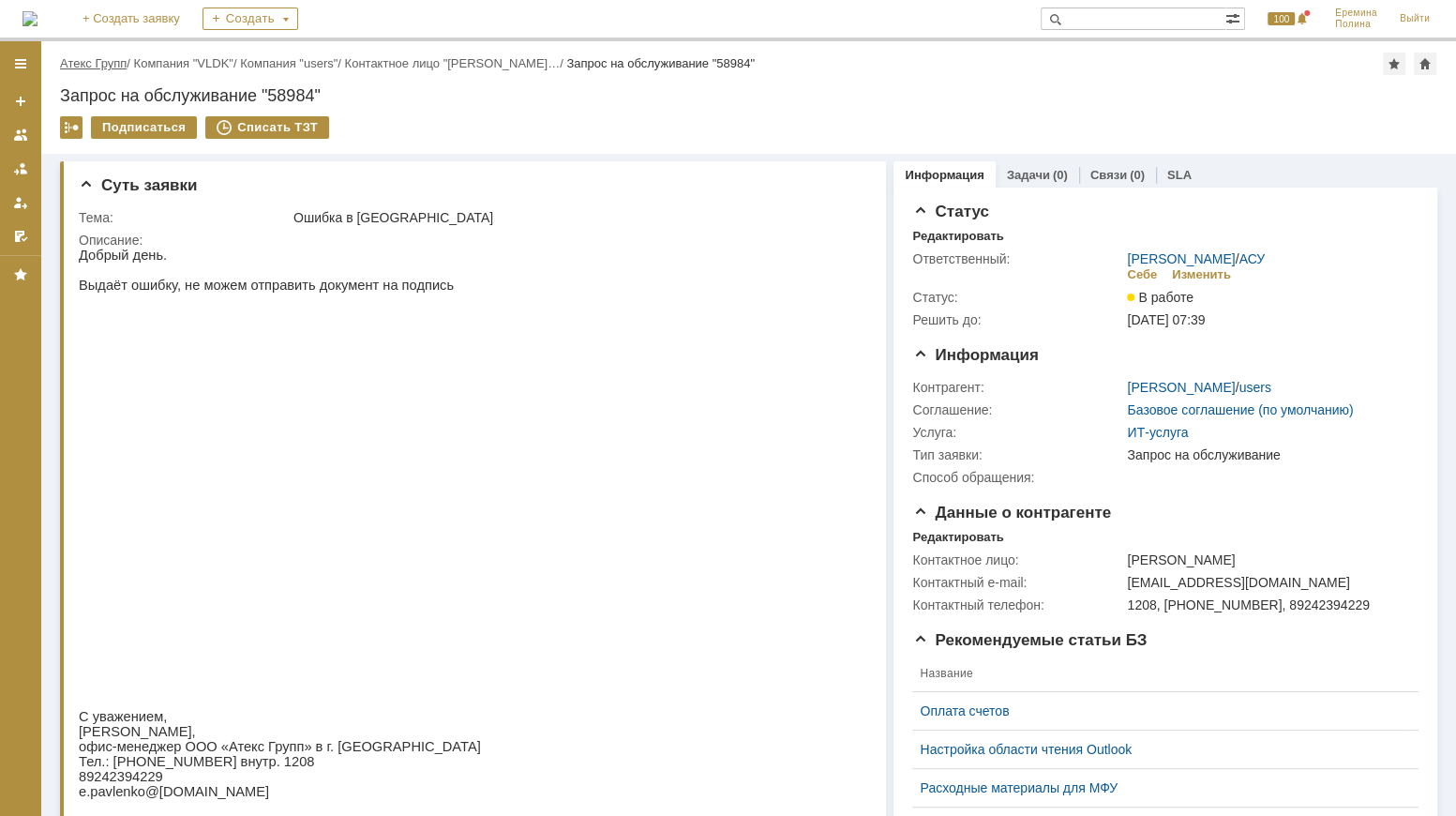
click at [88, 61] on link "Атекс Групп" at bounding box center [92, 63] width 66 height 14
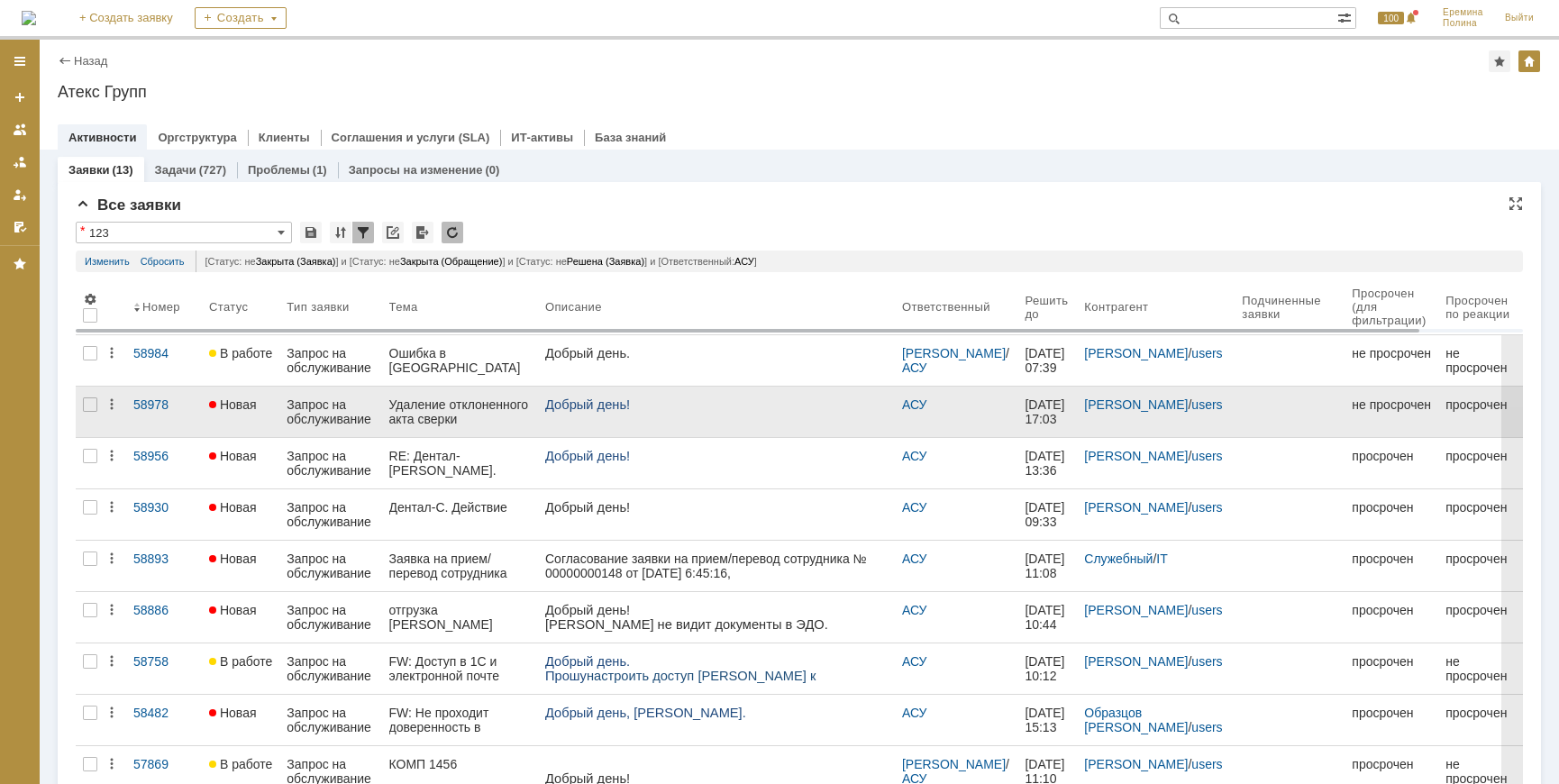
click at [320, 404] on div "Запрос на обслуживание" at bounding box center [331, 411] width 87 height 29
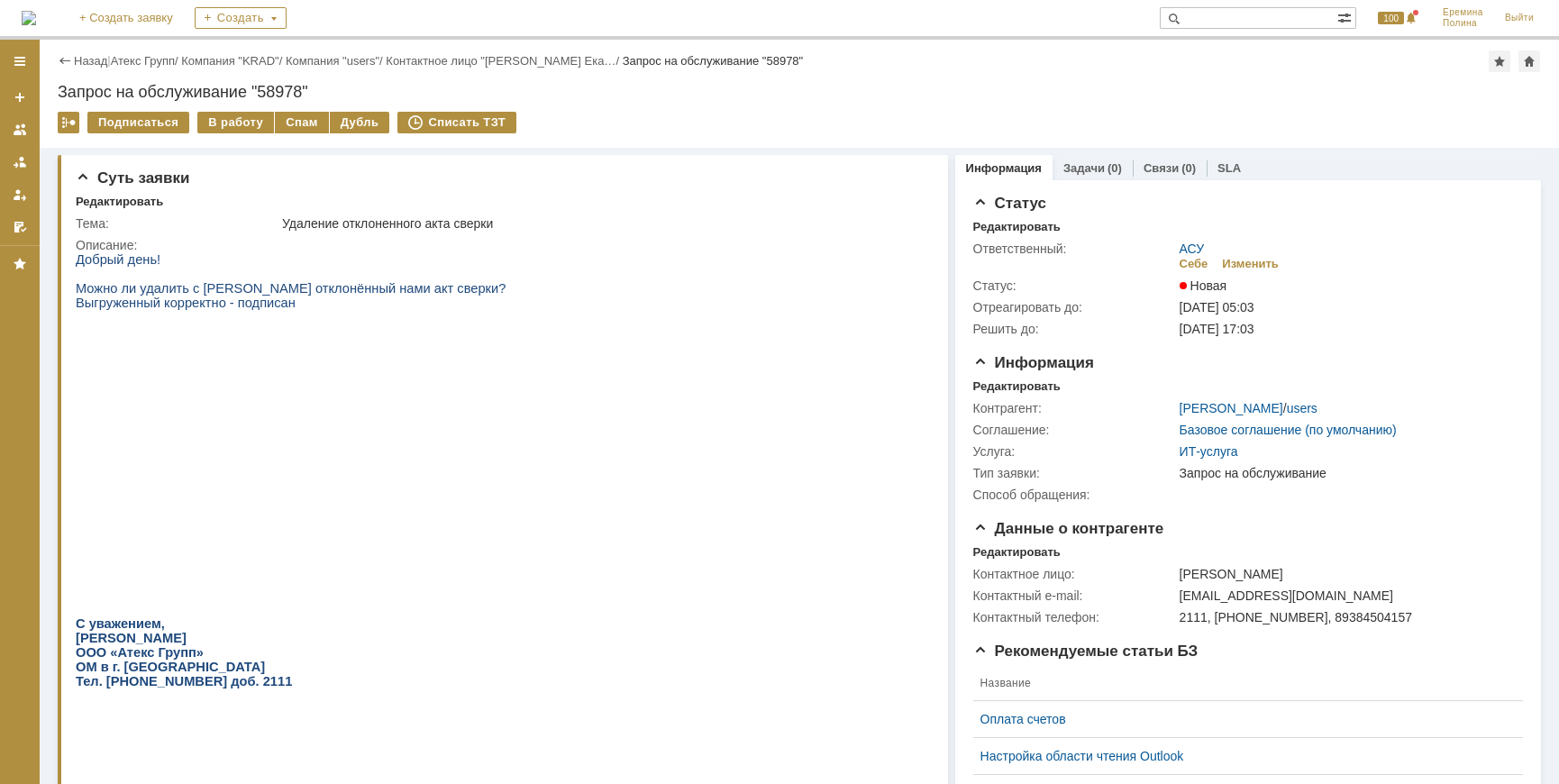
click at [358, 368] on img at bounding box center [391, 454] width 630 height 289
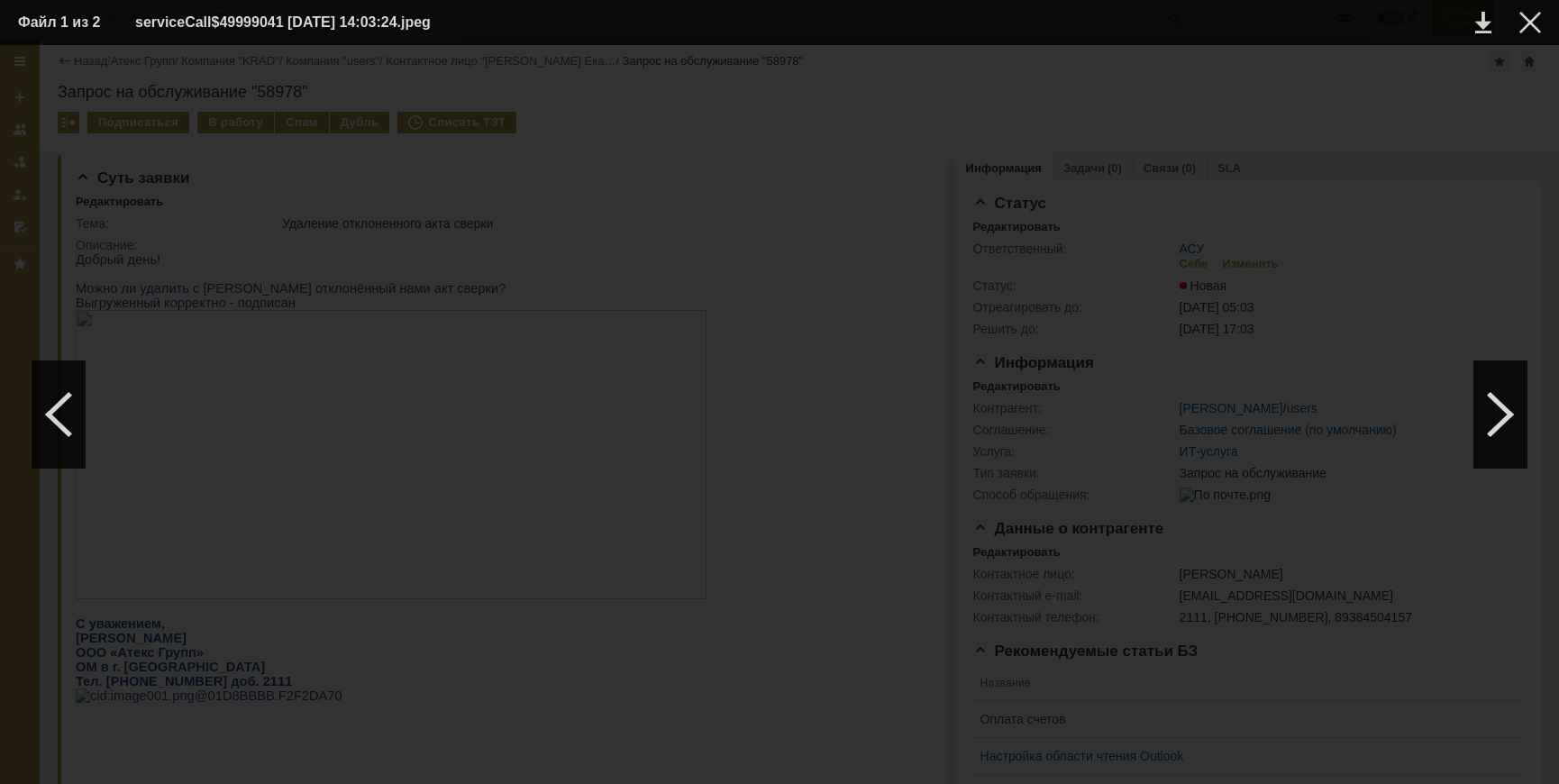
drag, startPoint x: 1536, startPoint y: 26, endPoint x: 1482, endPoint y: 34, distance: 54.6
click at [1399, 26] on div at bounding box center [1529, 22] width 21 height 21
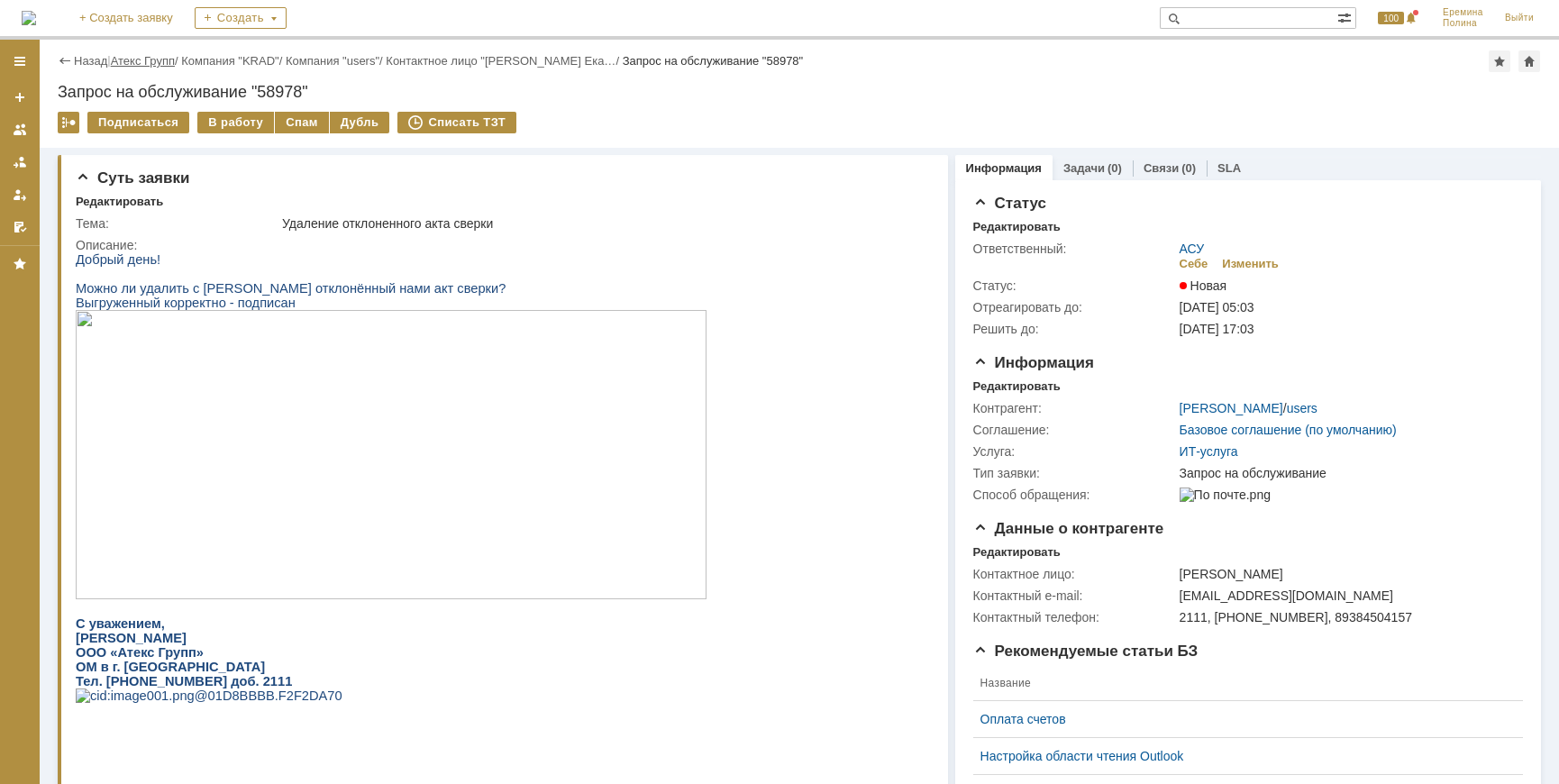
click at [146, 59] on link "Атекс Групп" at bounding box center [143, 60] width 64 height 14
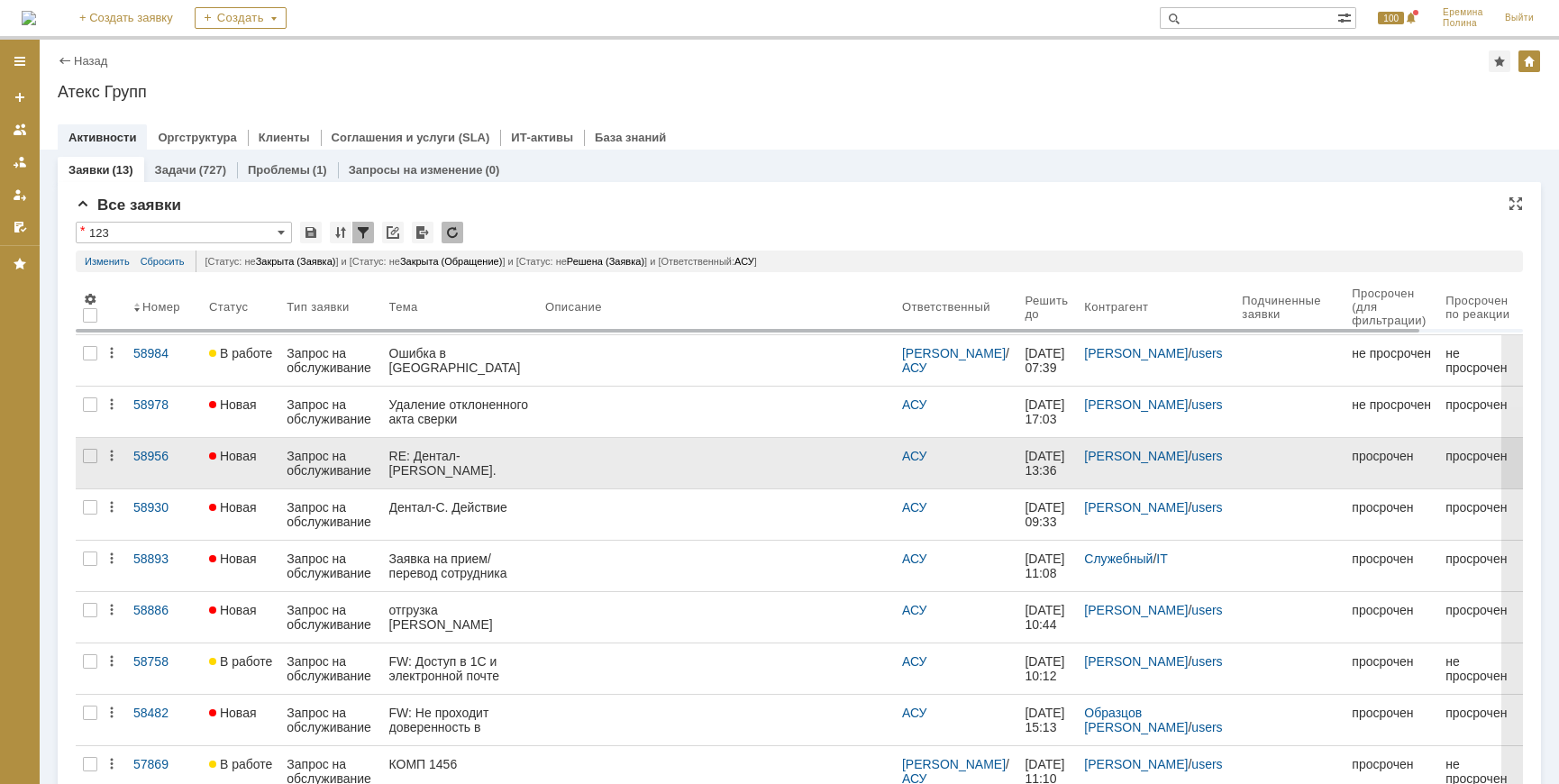
click at [440, 457] on div "RE: Дентал-[PERSON_NAME]. Действие" at bounding box center [459, 463] width 142 height 29
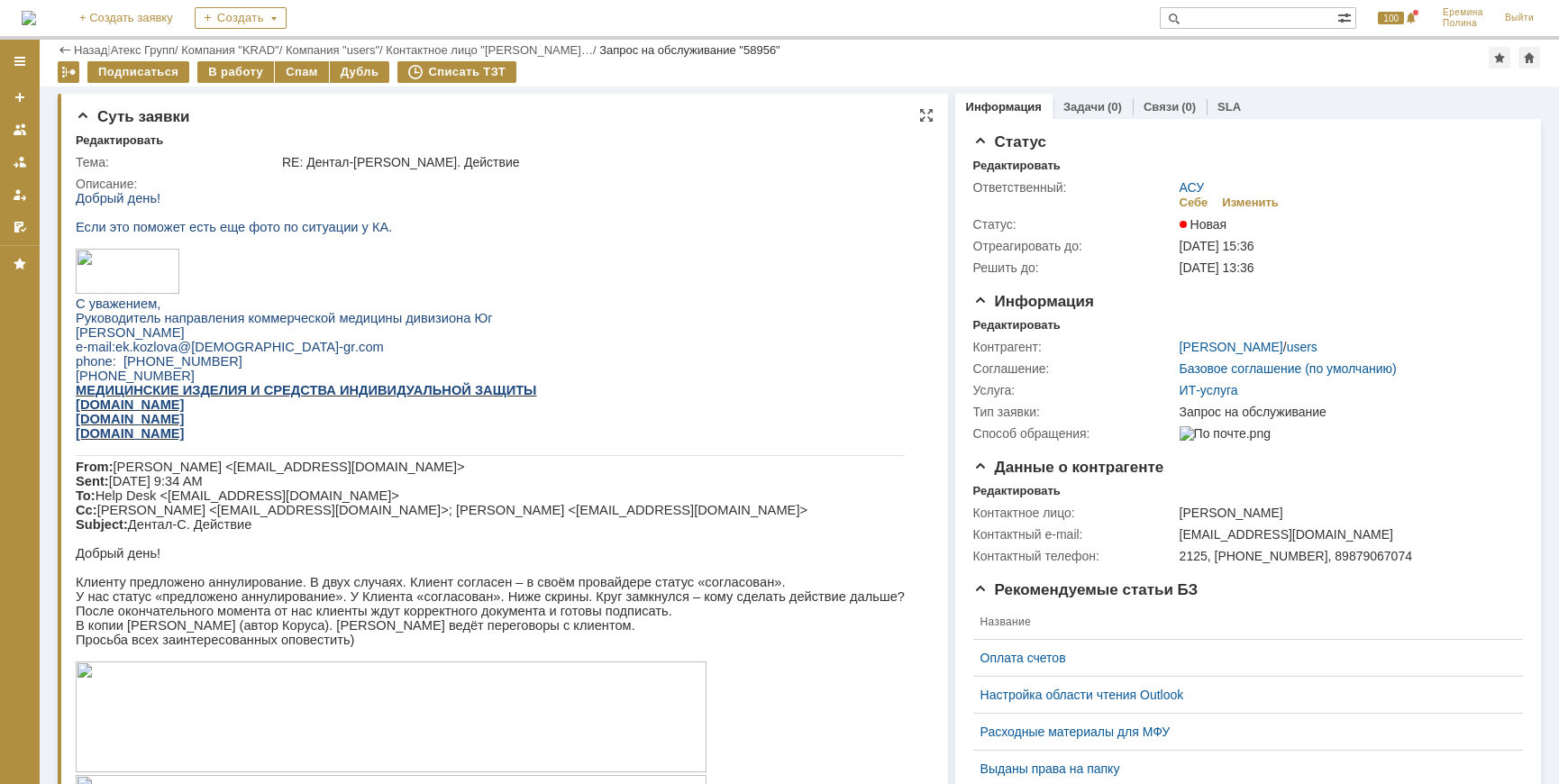
scroll to position [409, 0]
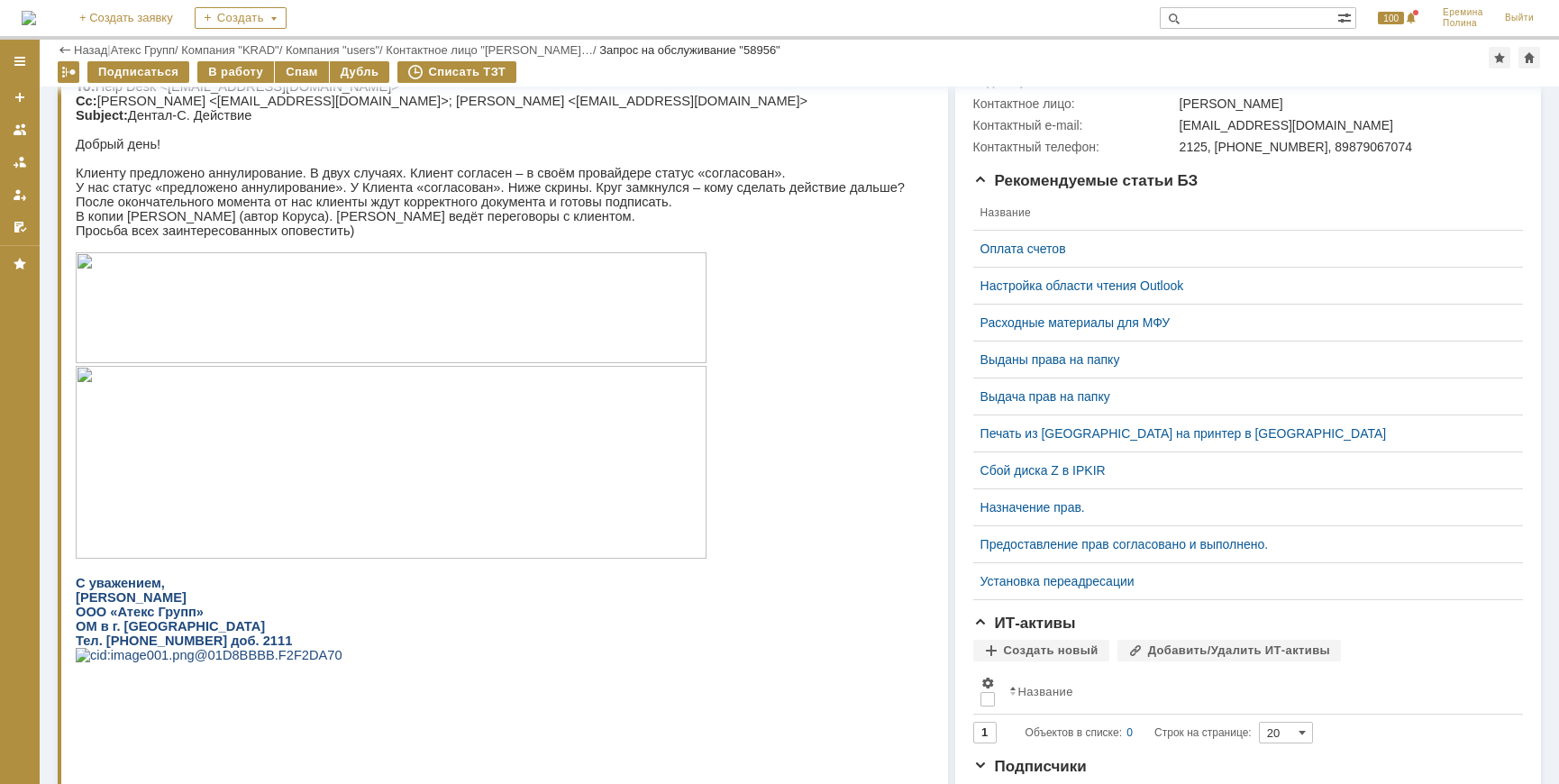
click at [396, 453] on img at bounding box center [391, 462] width 630 height 193
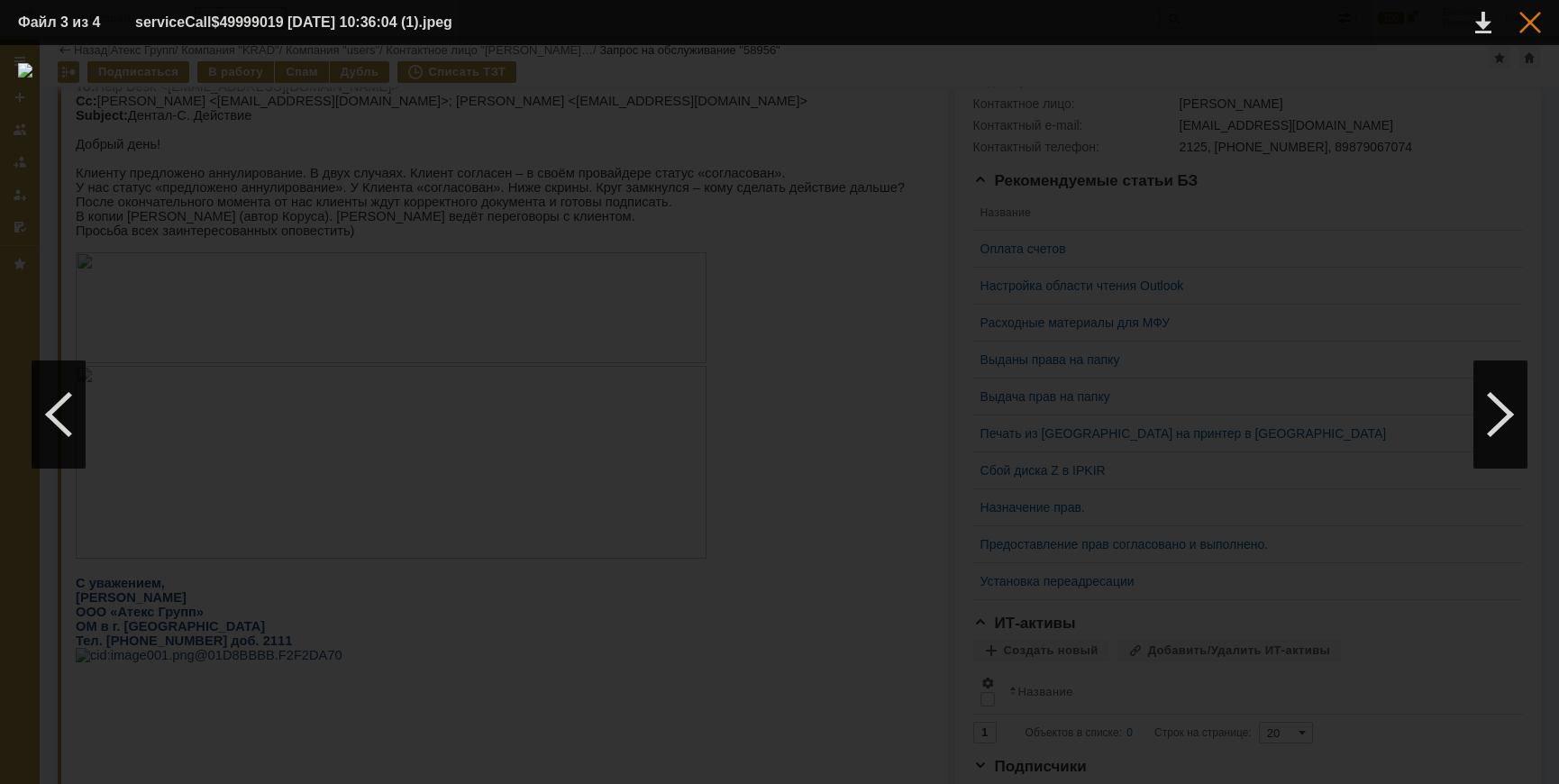
click at [1399, 27] on div at bounding box center [1529, 22] width 21 height 21
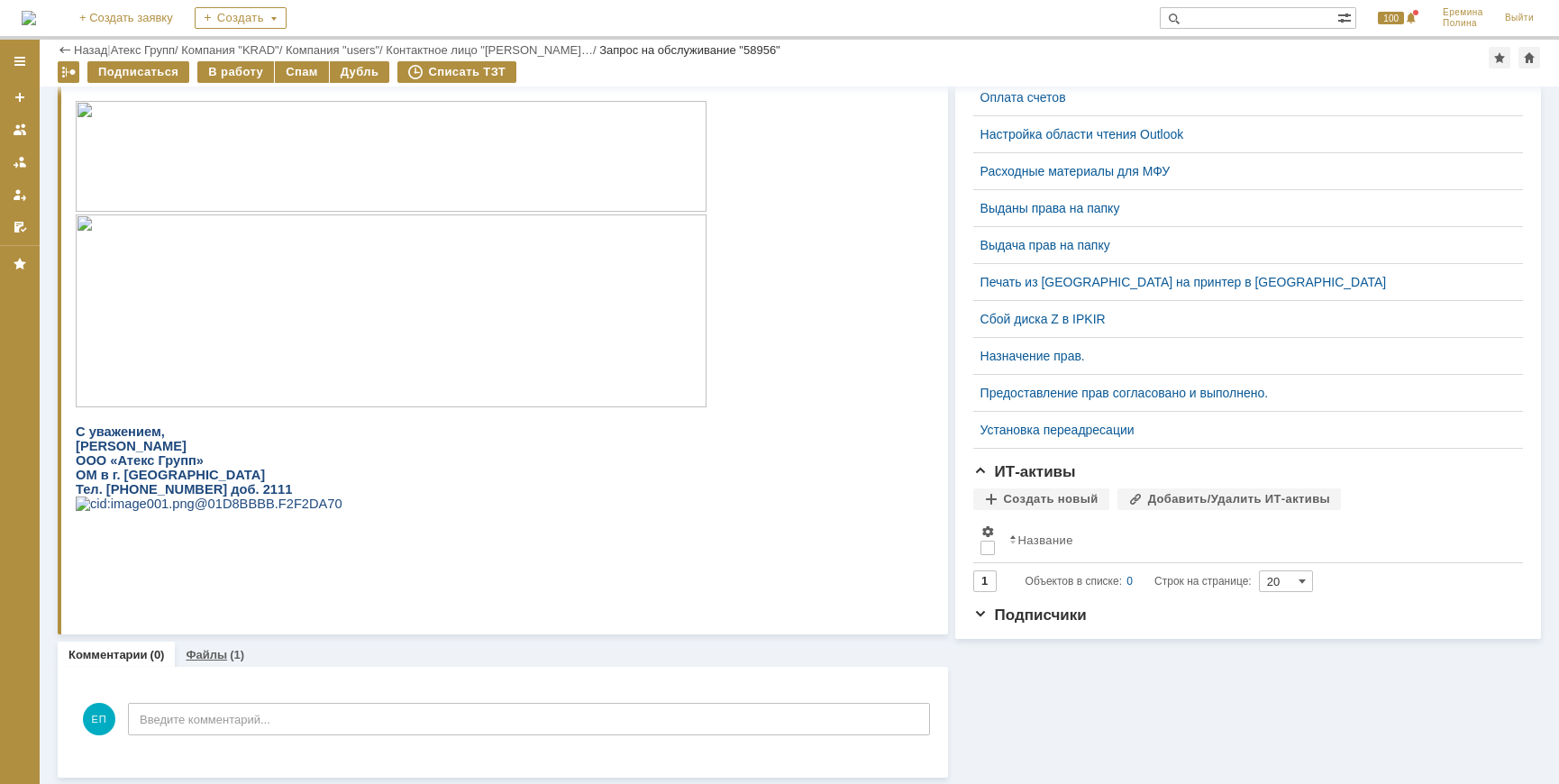
click at [209, 653] on link "Файлы" at bounding box center [206, 654] width 42 height 14
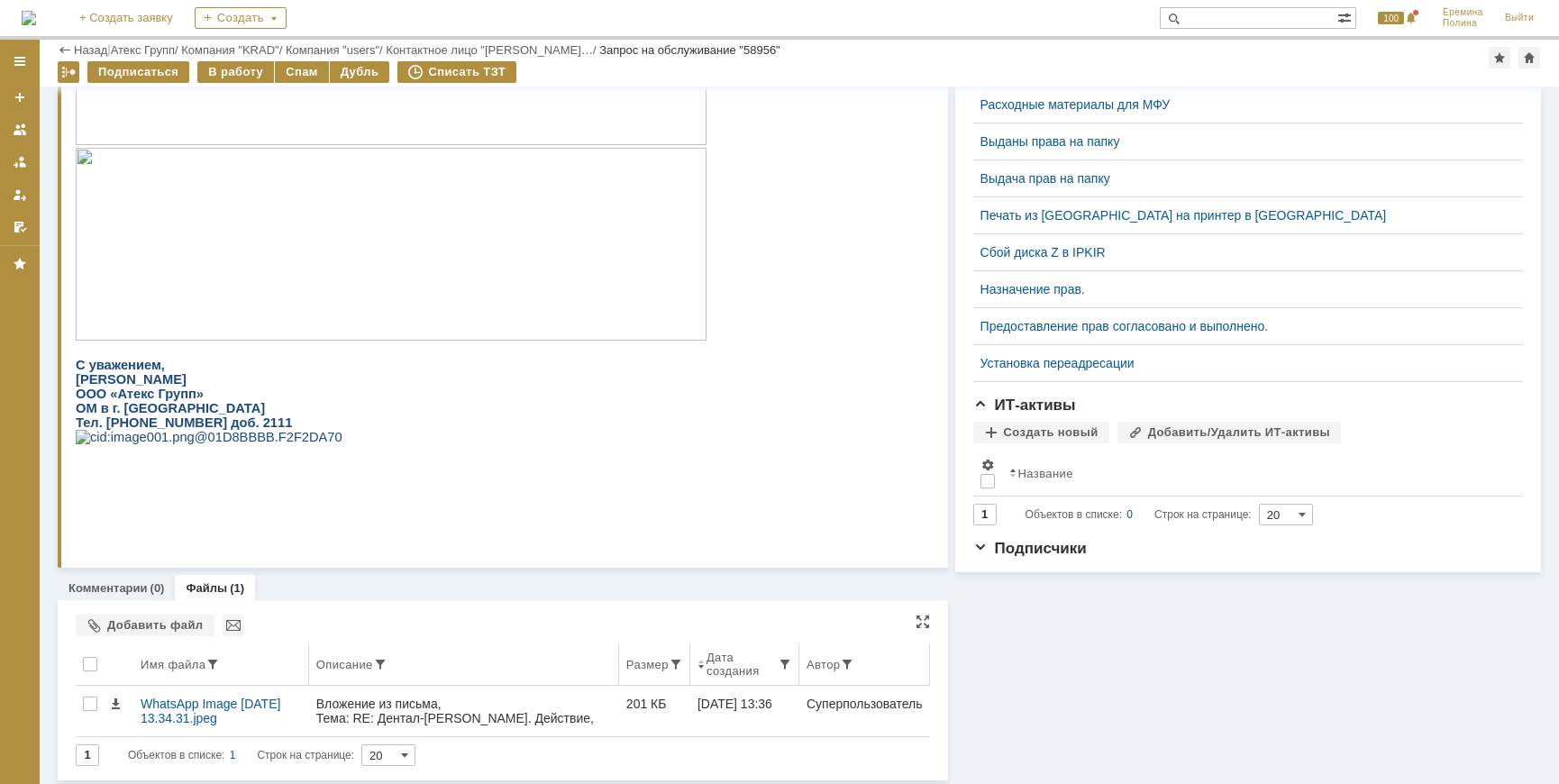
scroll to position [629, 0]
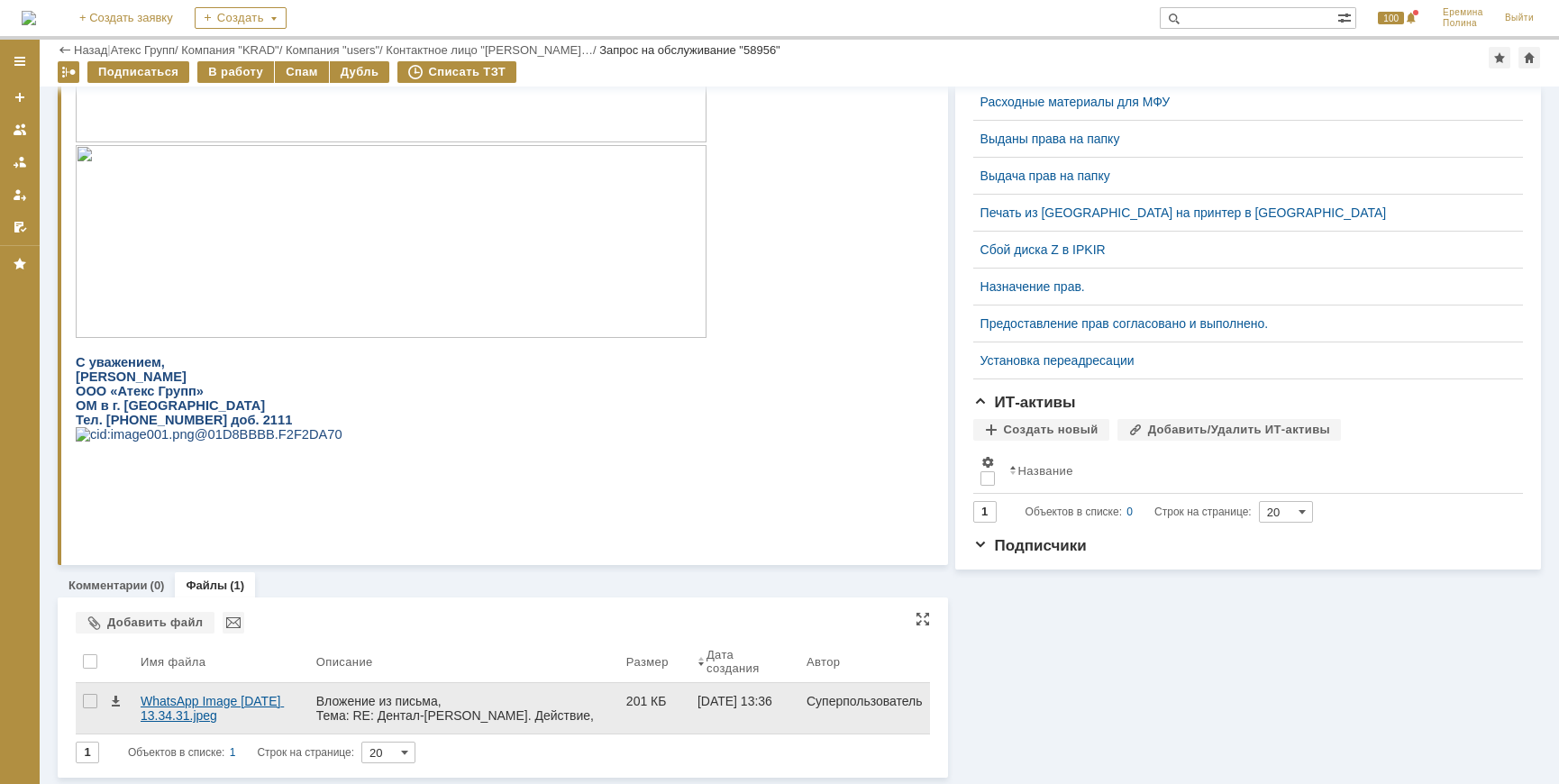
click at [224, 696] on div "WhatsApp Image 2025-09-17 at 13.34.31.jpeg" at bounding box center [221, 707] width 161 height 29
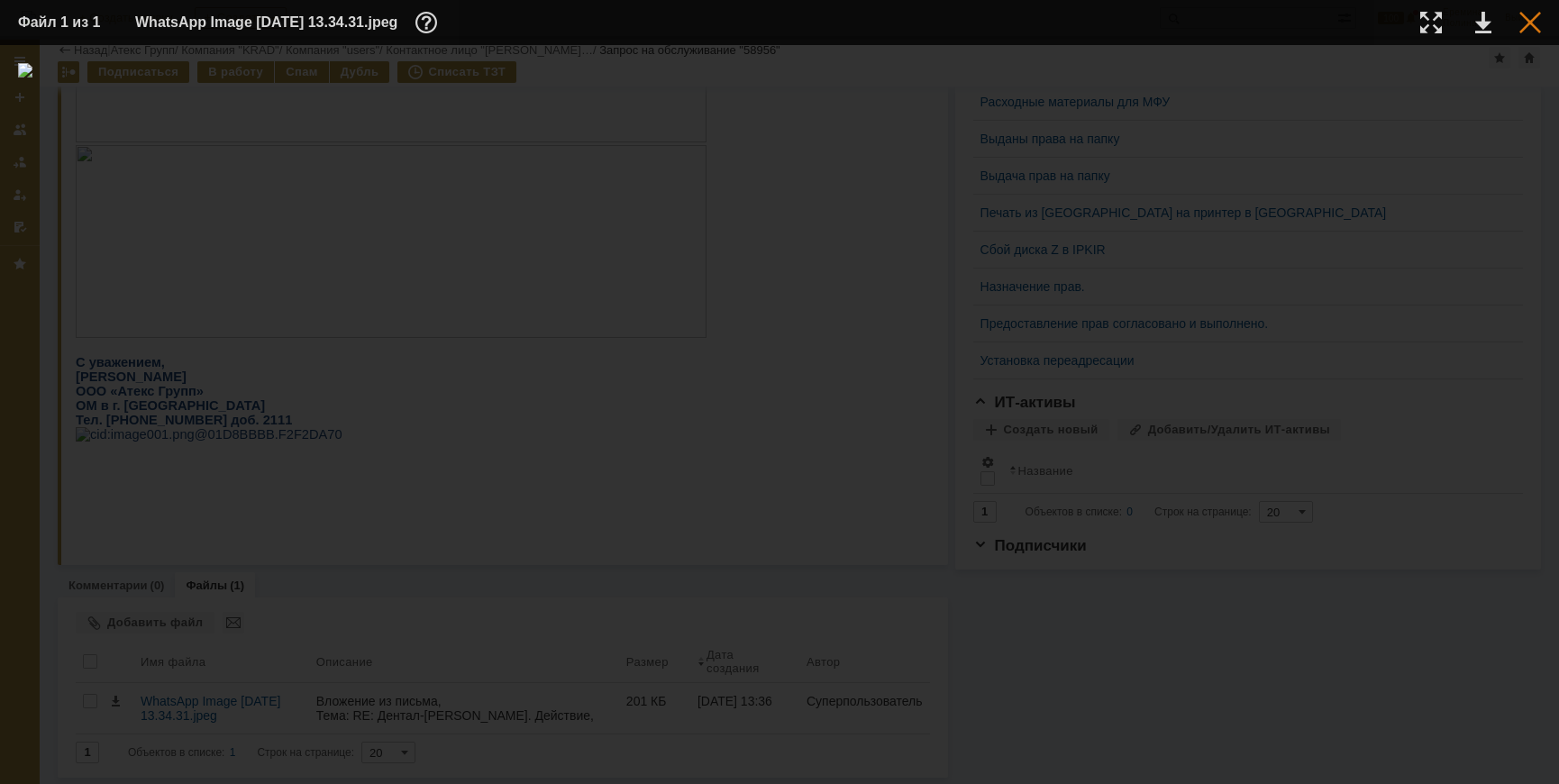
click at [1399, 25] on div at bounding box center [1529, 22] width 21 height 21
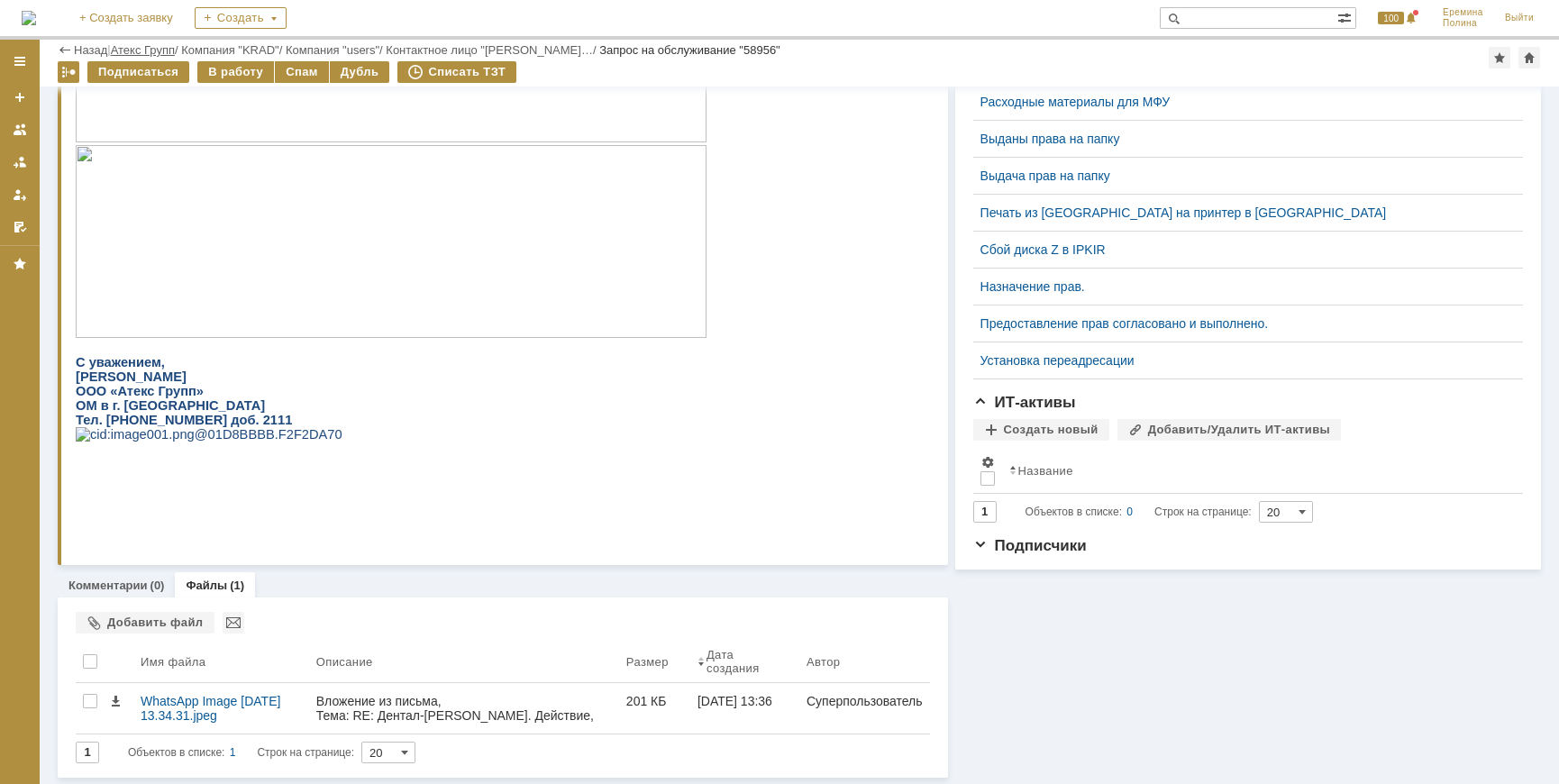
click at [156, 45] on link "Атекс Групп" at bounding box center [143, 50] width 64 height 14
